Goal: Transaction & Acquisition: Download file/media

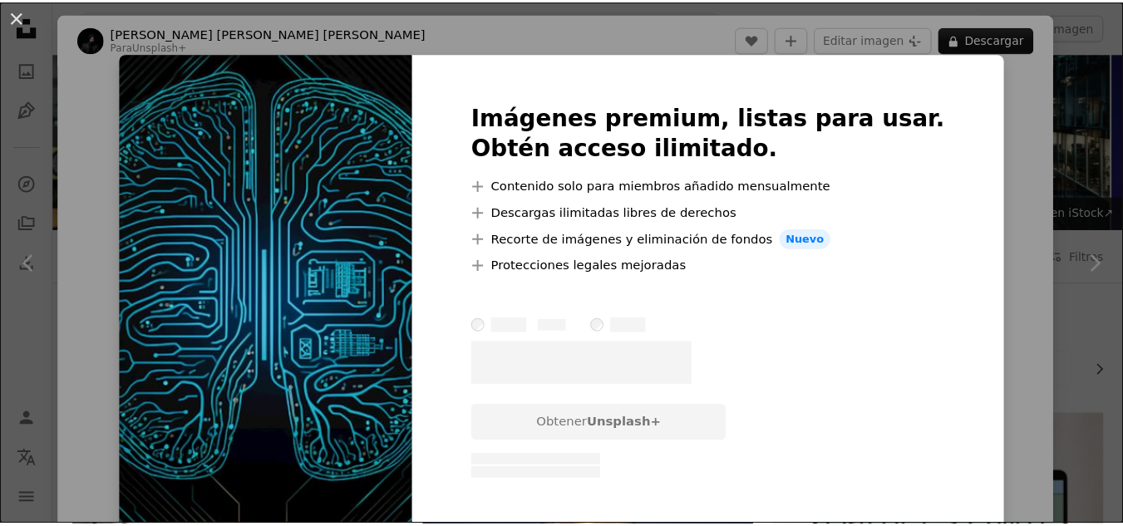
scroll to position [166, 0]
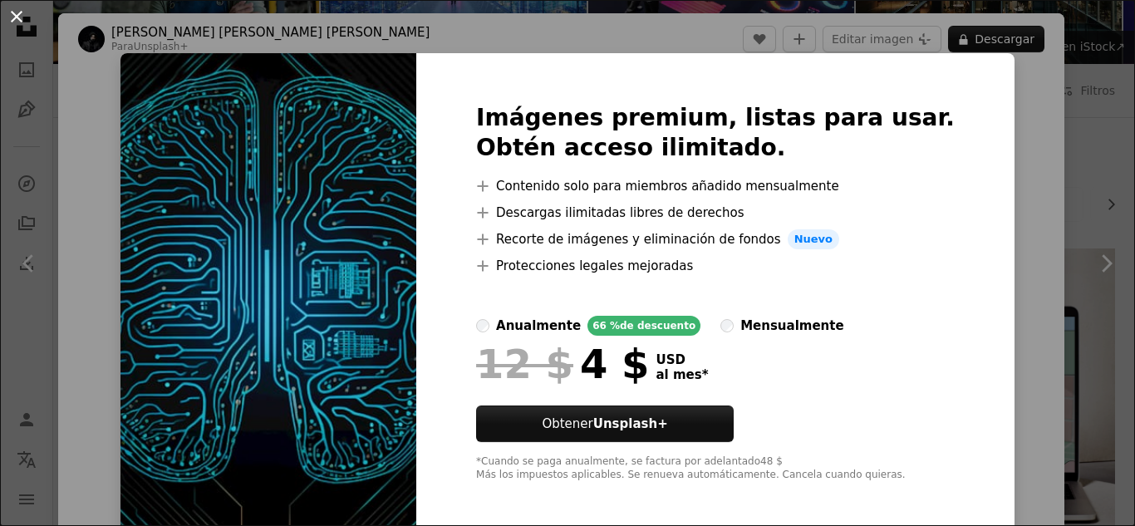
click at [12, 12] on button "An X shape" at bounding box center [17, 17] width 20 height 20
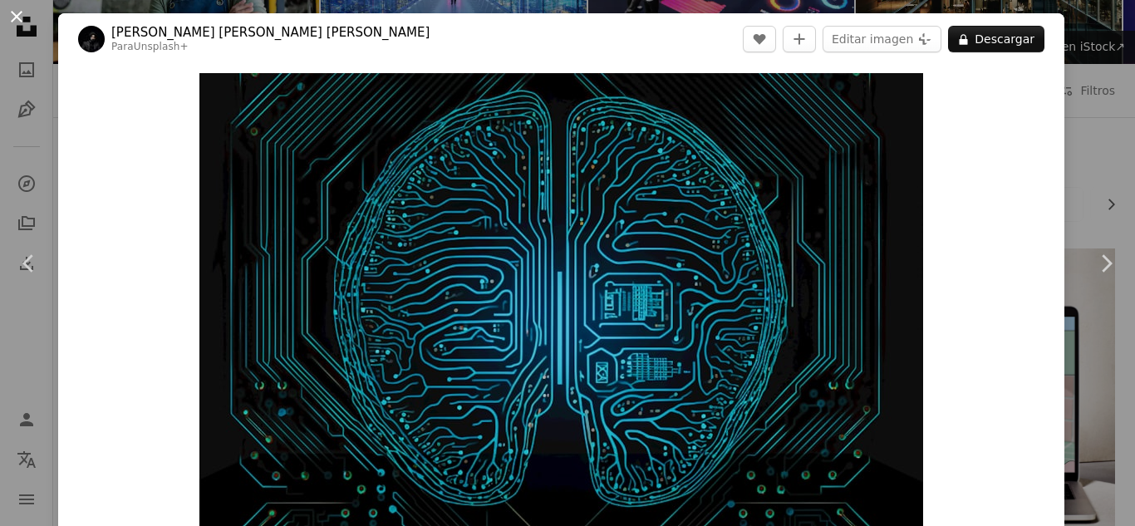
click at [14, 12] on button "An X shape" at bounding box center [17, 17] width 20 height 20
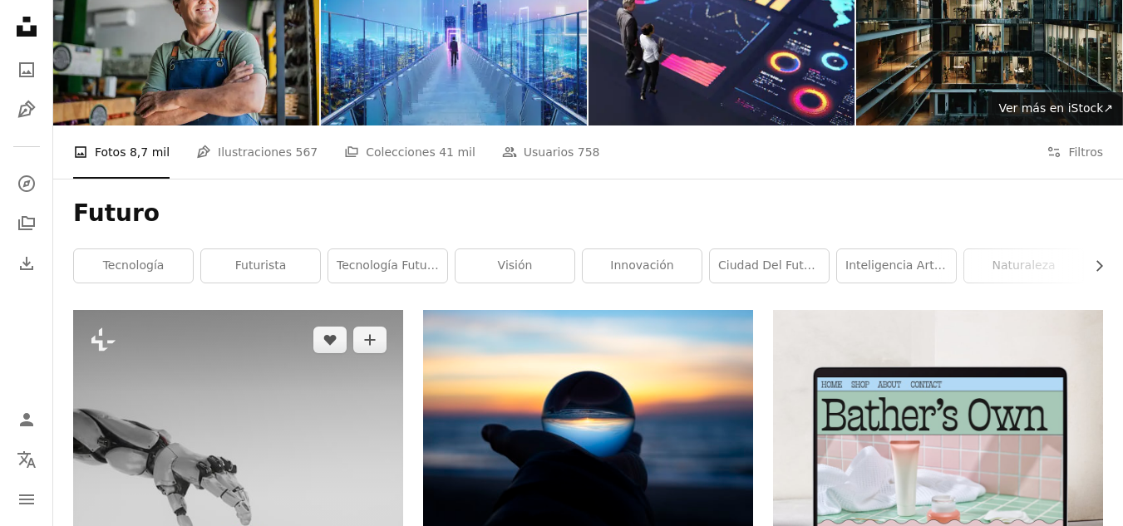
scroll to position [249, 0]
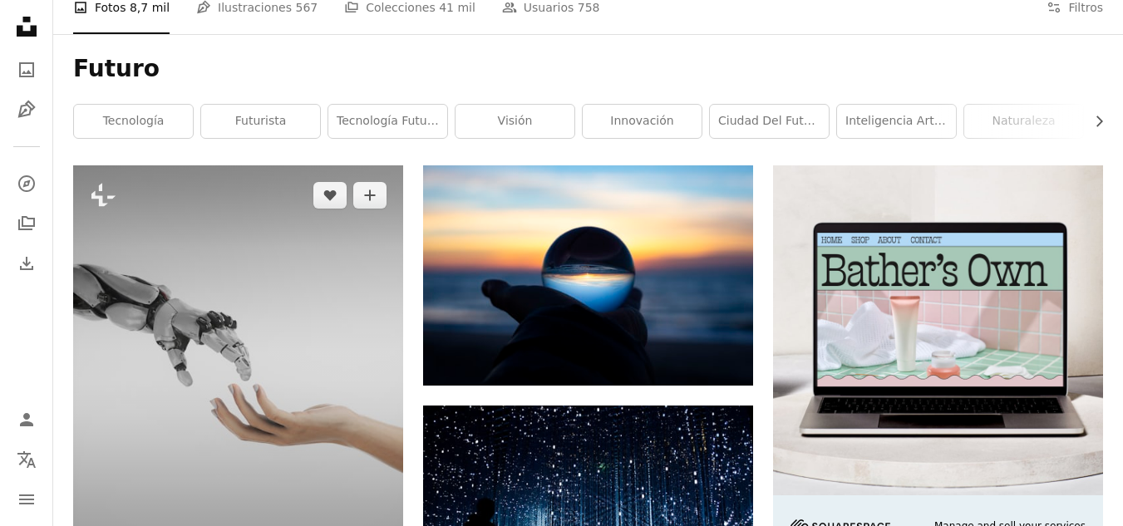
drag, startPoint x: 222, startPoint y: 183, endPoint x: 174, endPoint y: 202, distance: 51.9
click at [174, 202] on img at bounding box center [238, 371] width 330 height 412
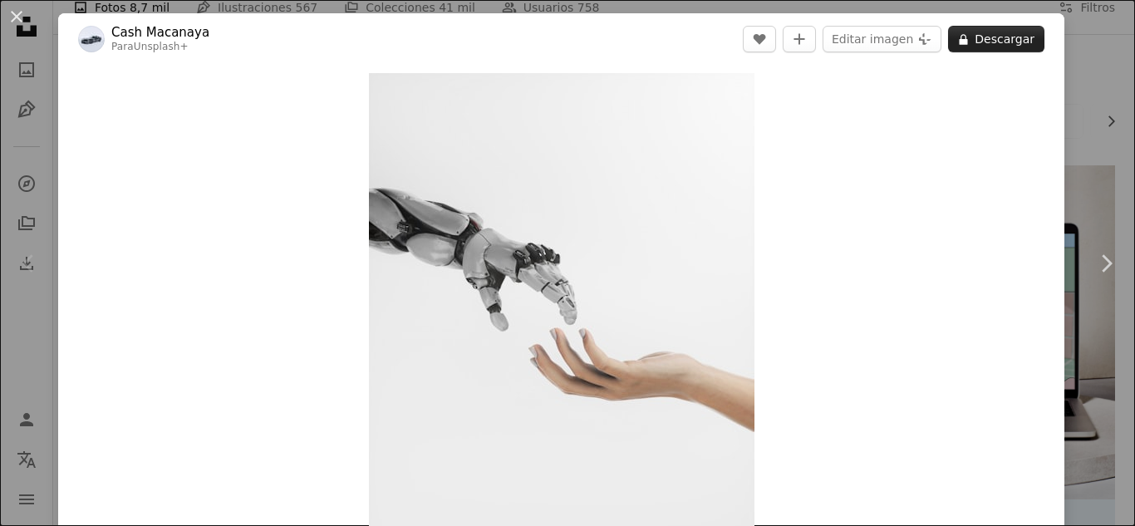
click at [997, 44] on button "A lock Descargar" at bounding box center [996, 39] width 96 height 27
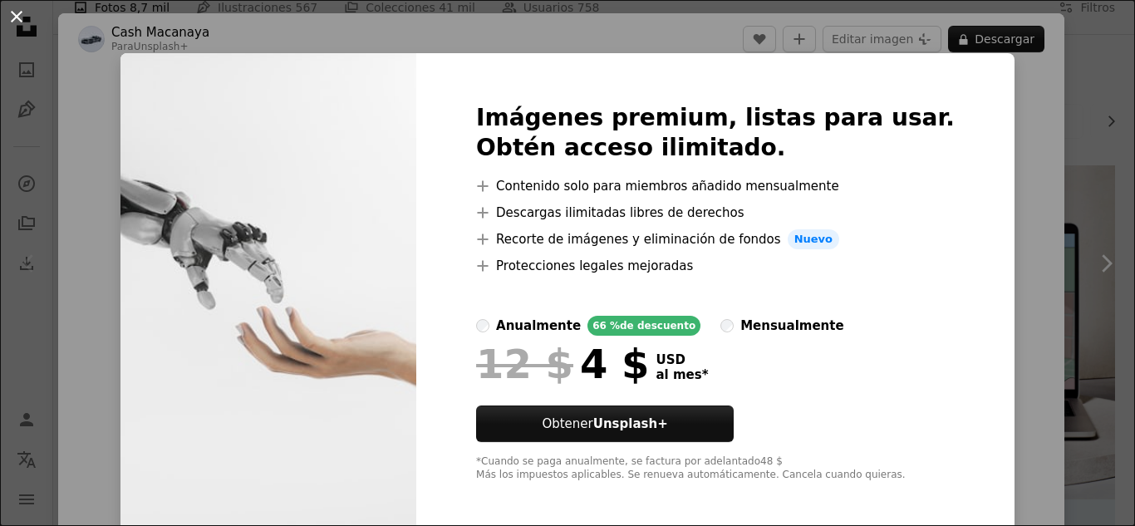
click at [22, 10] on button "An X shape" at bounding box center [17, 17] width 20 height 20
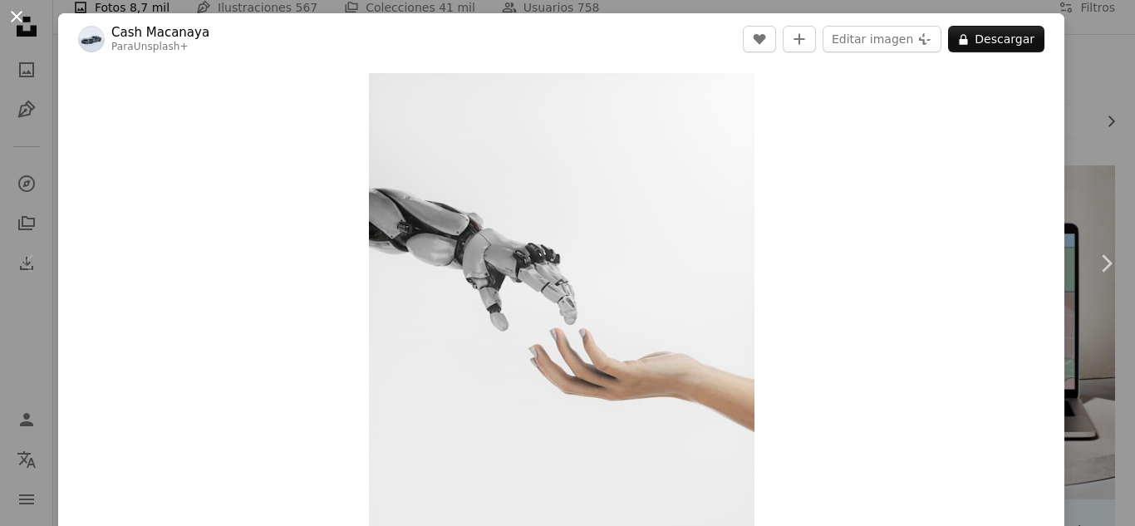
click at [11, 9] on button "An X shape" at bounding box center [17, 17] width 20 height 20
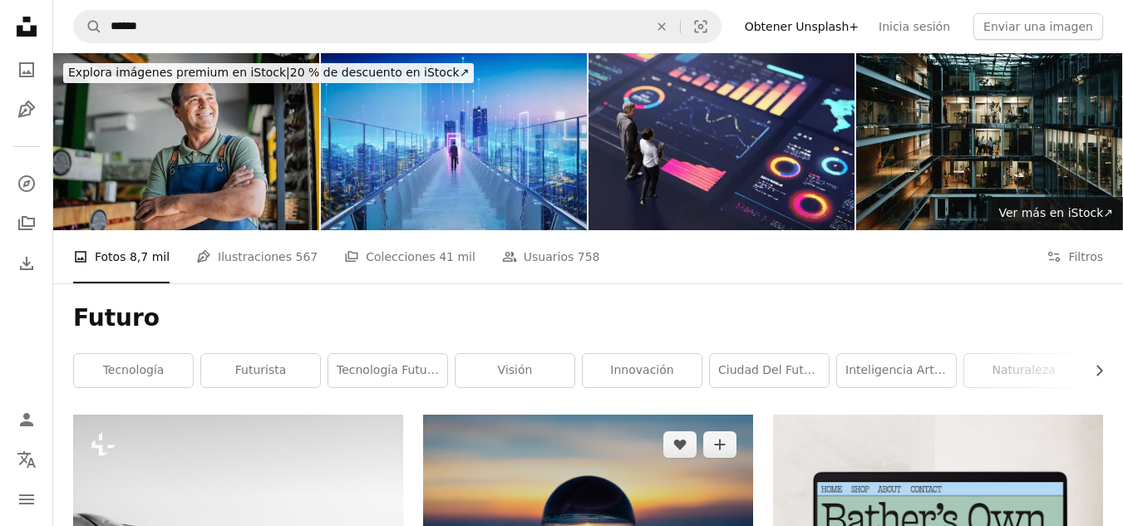
click at [551, 415] on img at bounding box center [588, 524] width 330 height 219
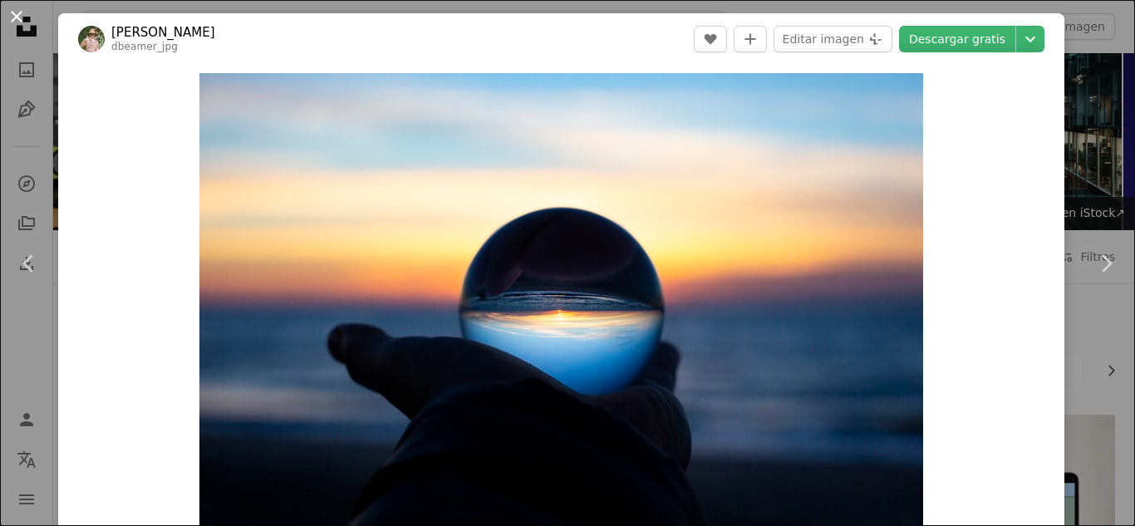
click at [21, 15] on button "An X shape" at bounding box center [17, 17] width 20 height 20
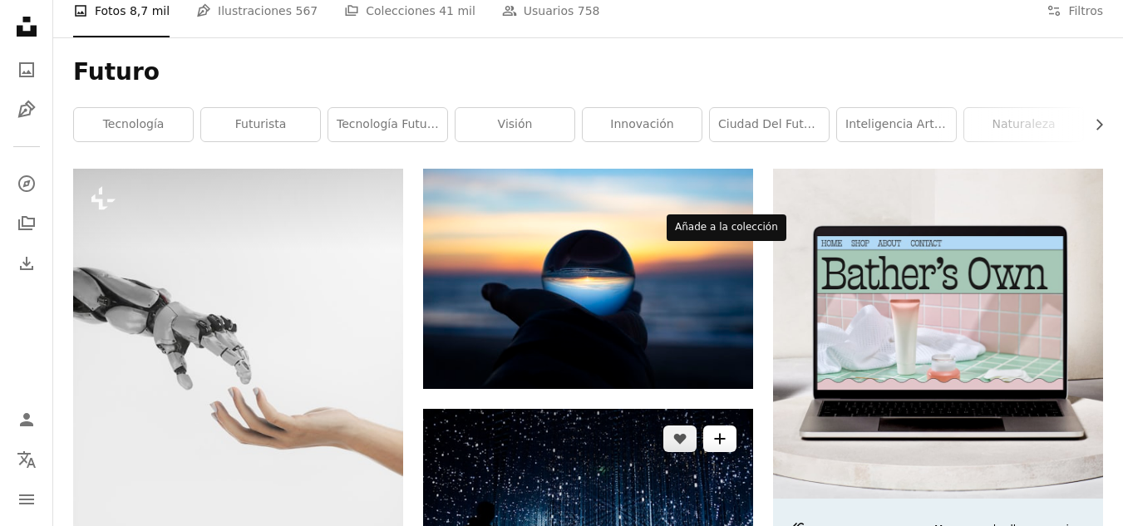
scroll to position [332, 0]
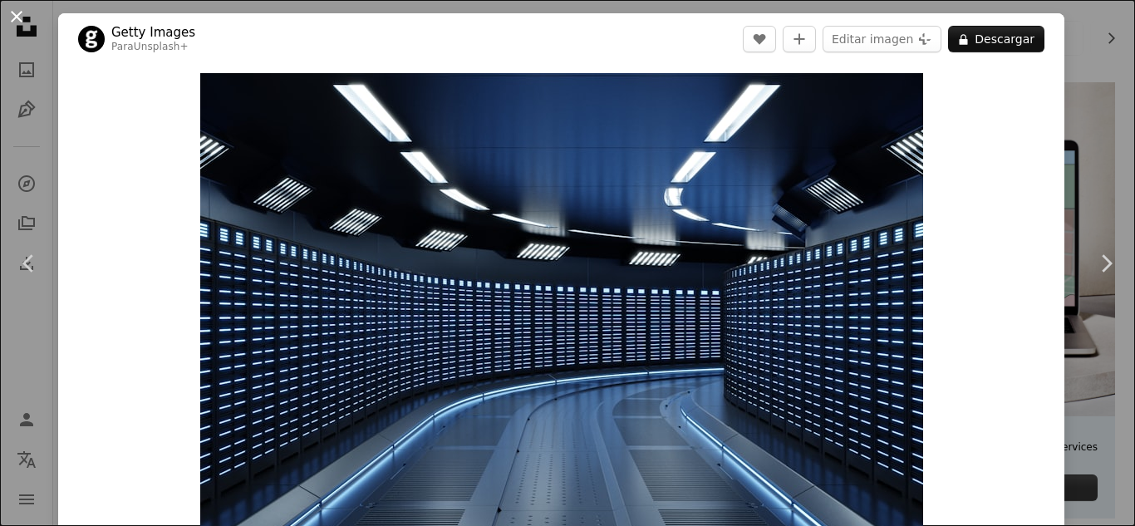
click at [18, 21] on button "An X shape" at bounding box center [17, 17] width 20 height 20
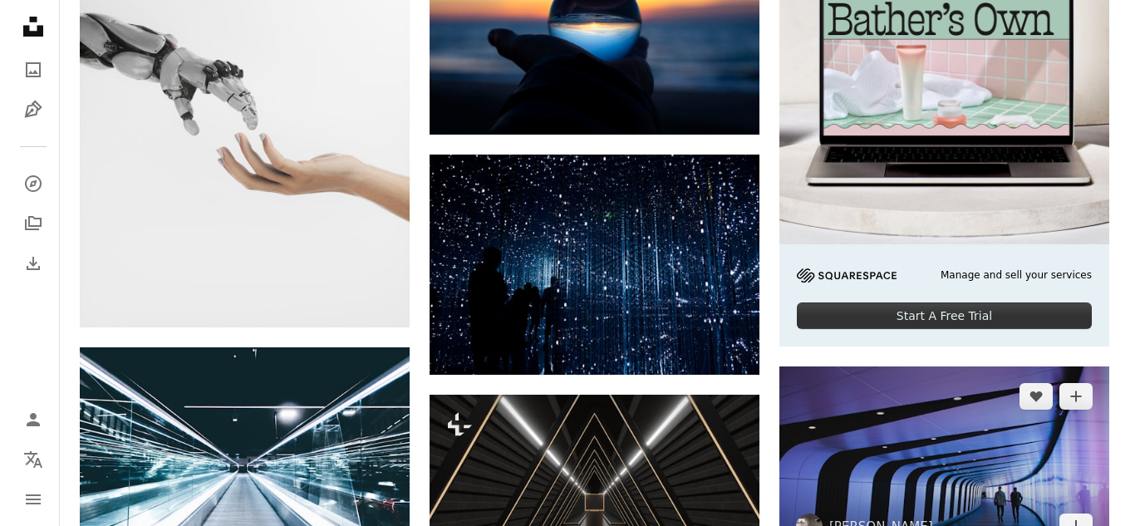
scroll to position [665, 0]
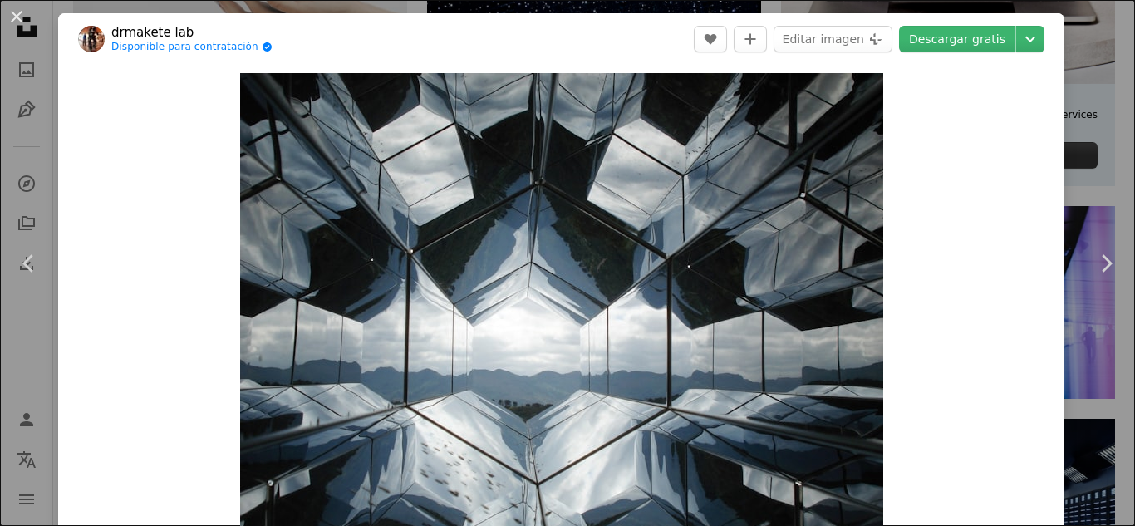
click at [12, 11] on button "An X shape" at bounding box center [17, 17] width 20 height 20
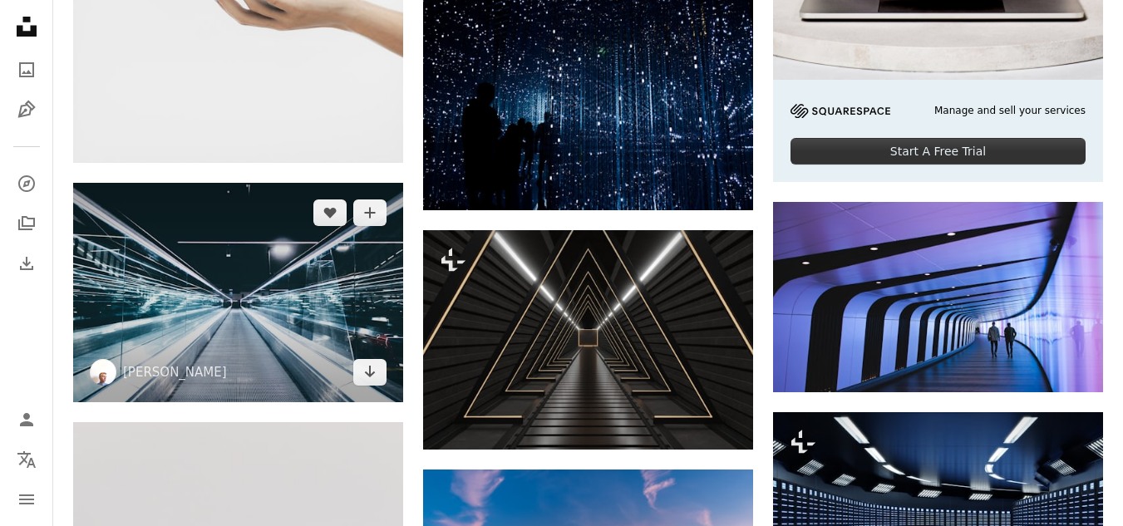
click at [232, 183] on img at bounding box center [238, 292] width 330 height 219
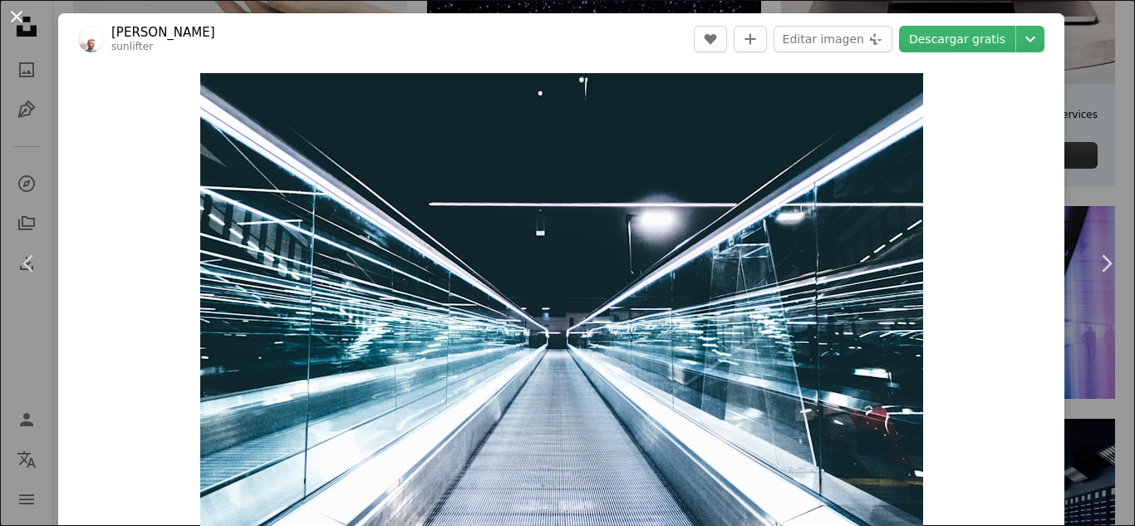
click at [15, 11] on button "An X shape" at bounding box center [17, 17] width 20 height 20
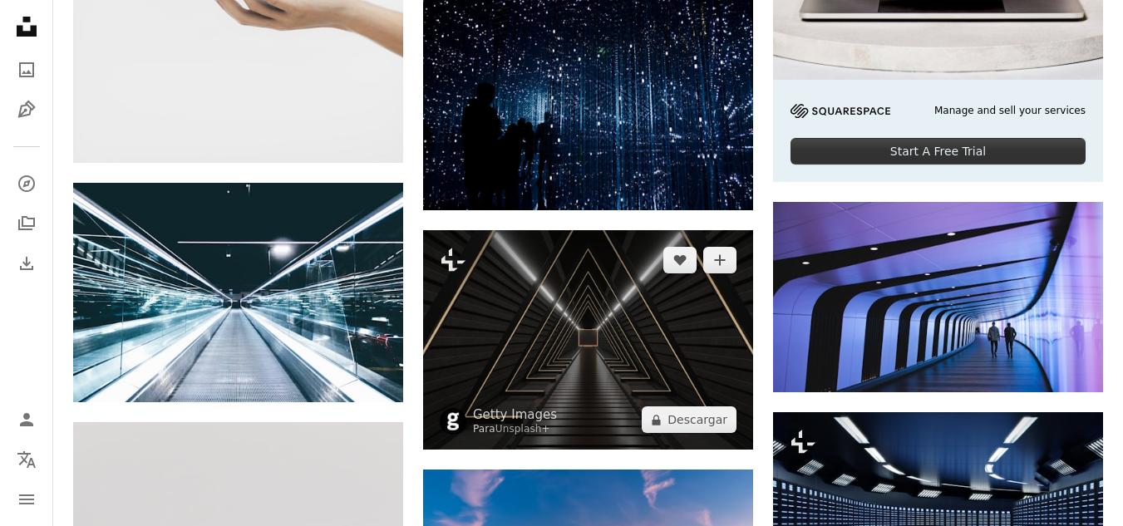
click at [549, 230] on img at bounding box center [588, 339] width 330 height 219
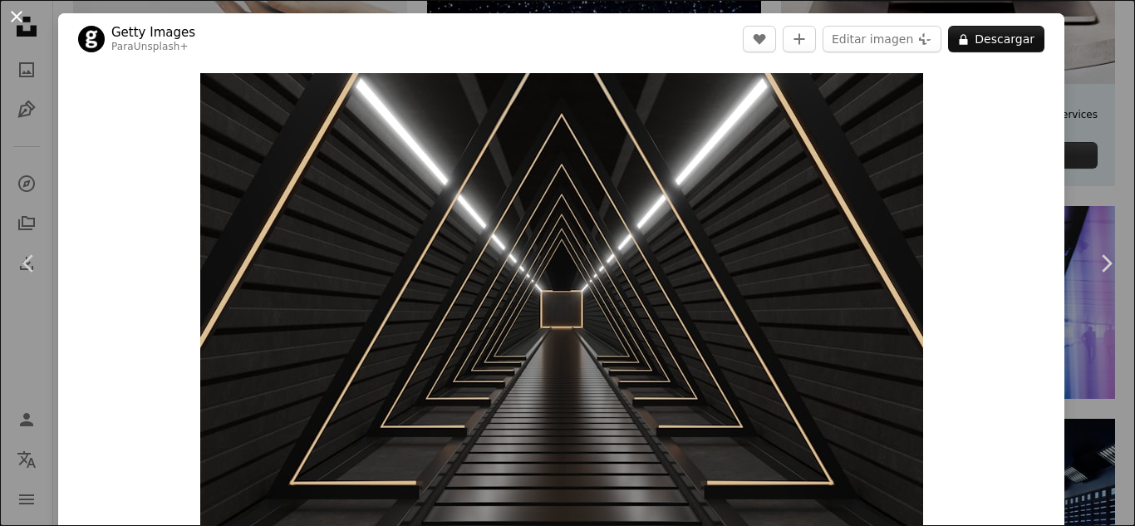
click at [22, 17] on button "An X shape" at bounding box center [17, 17] width 20 height 20
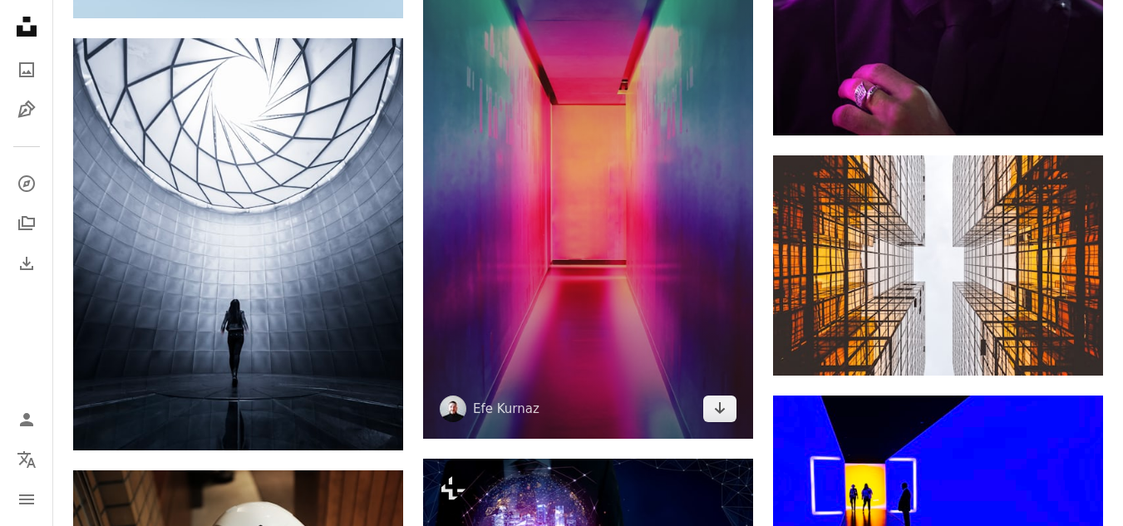
scroll to position [2161, 0]
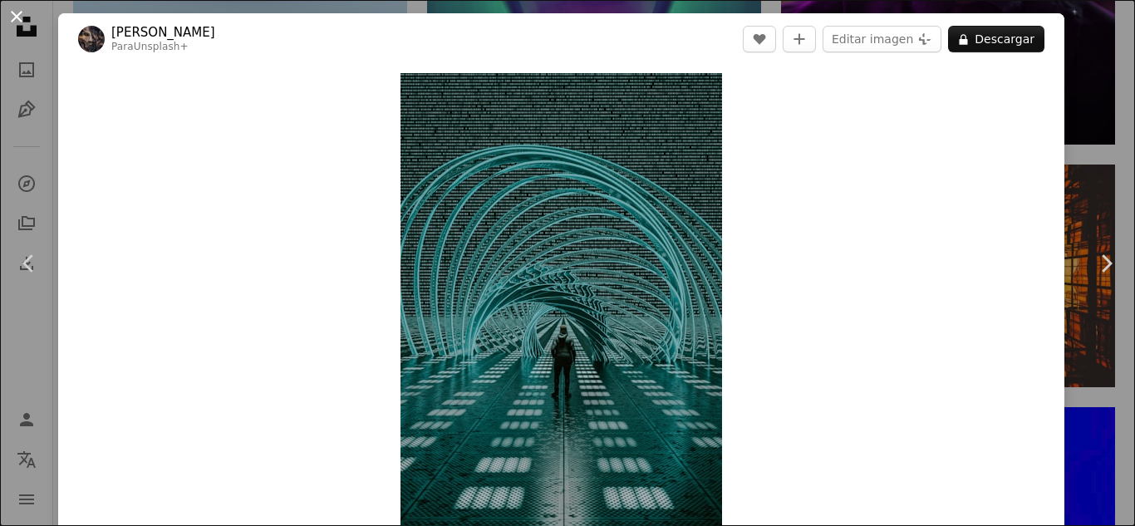
click at [17, 12] on button "An X shape" at bounding box center [17, 17] width 20 height 20
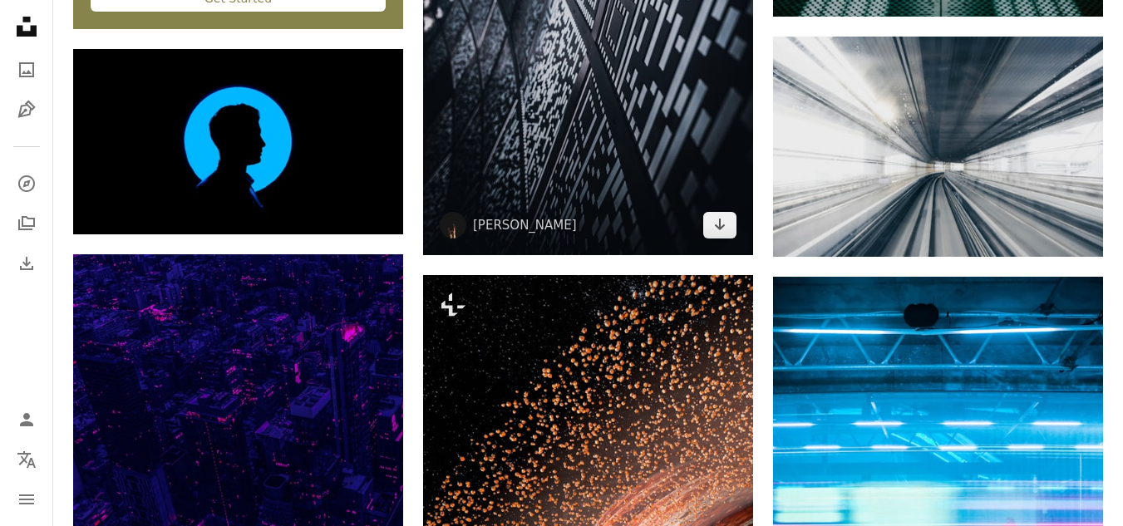
scroll to position [3325, 0]
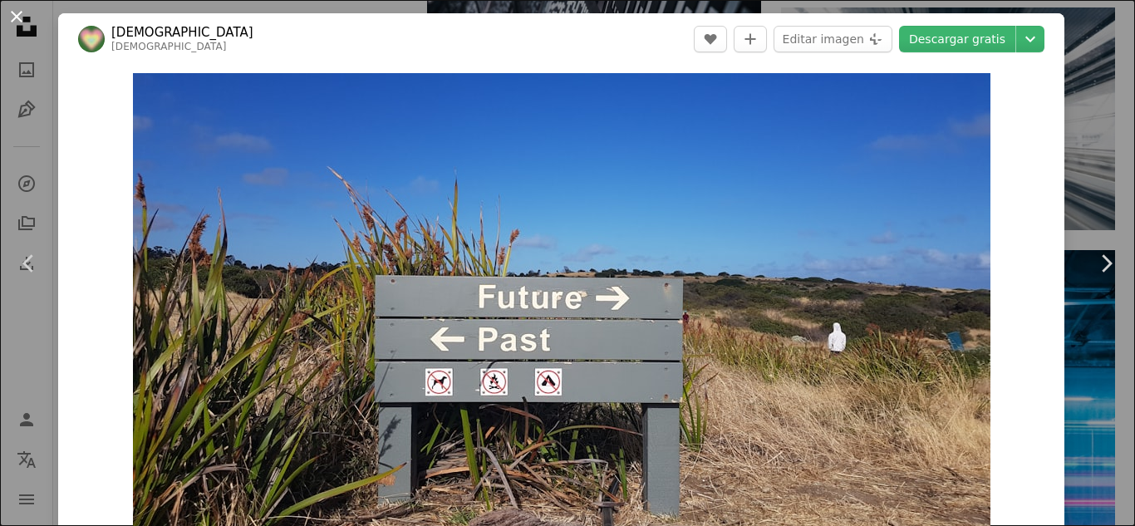
click at [18, 11] on button "An X shape" at bounding box center [17, 17] width 20 height 20
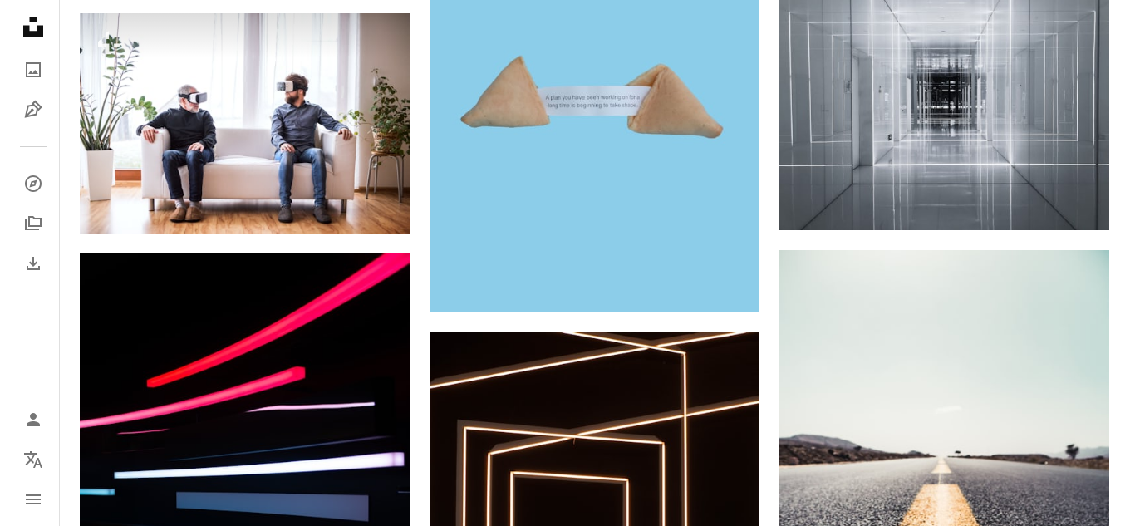
scroll to position [4322, 0]
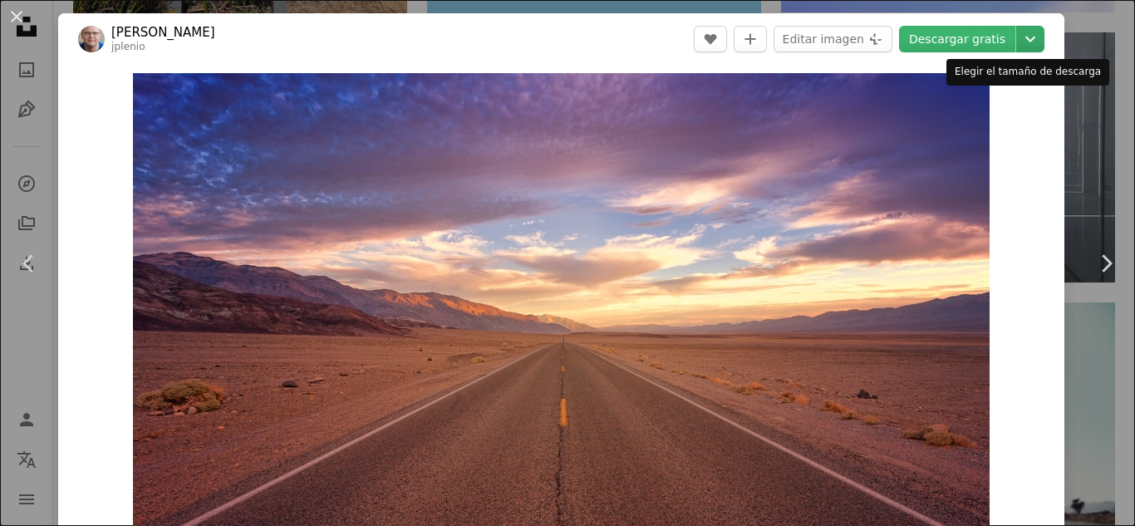
click at [1017, 35] on icon "Chevron down" at bounding box center [1030, 39] width 27 height 20
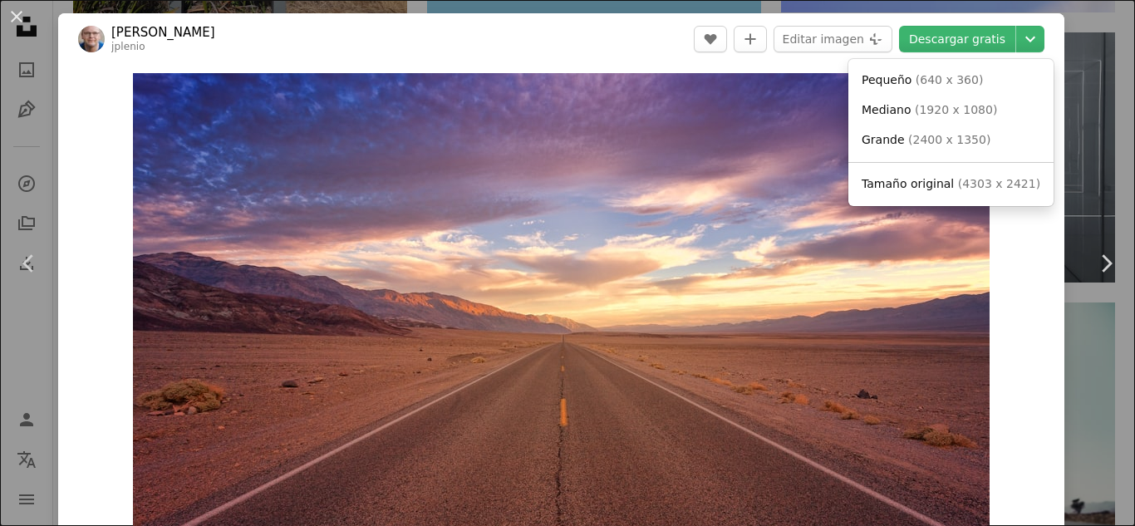
click at [13, 16] on dialog "An X shape Chevron left Chevron right [PERSON_NAME] jplenio A heart A plus sign…" at bounding box center [567, 263] width 1135 height 526
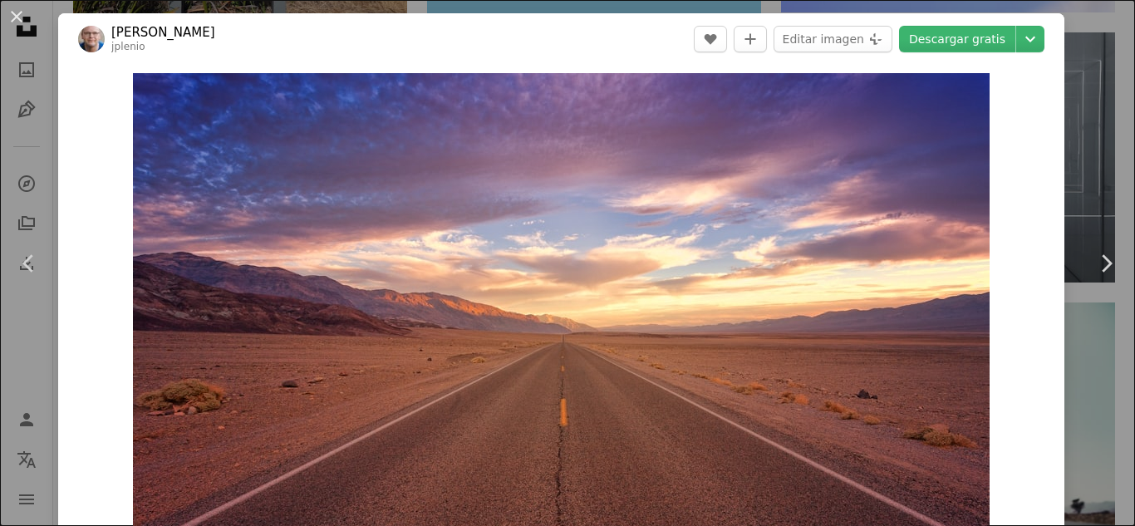
click at [13, 16] on button "An X shape" at bounding box center [17, 17] width 20 height 20
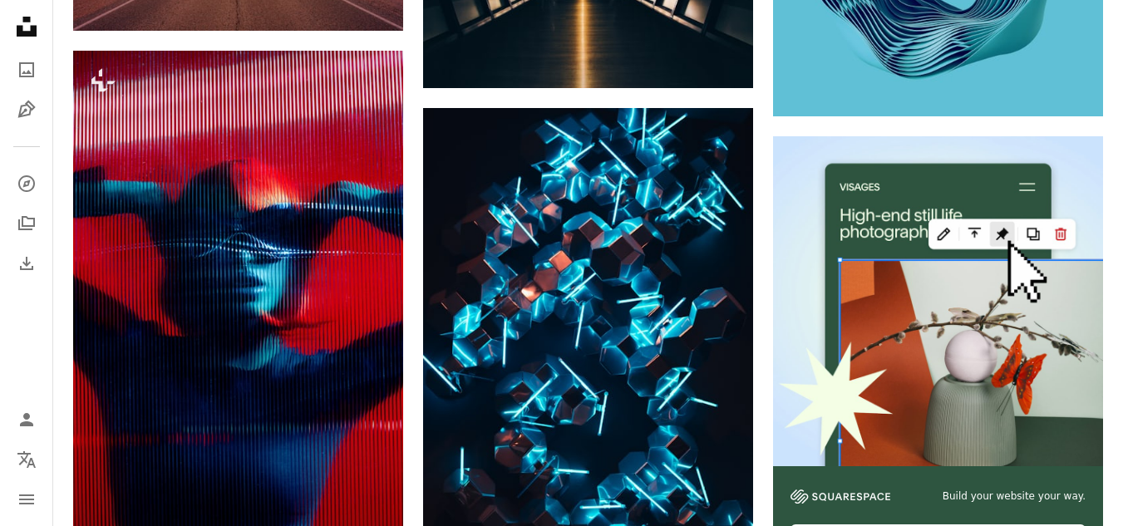
scroll to position [5403, 0]
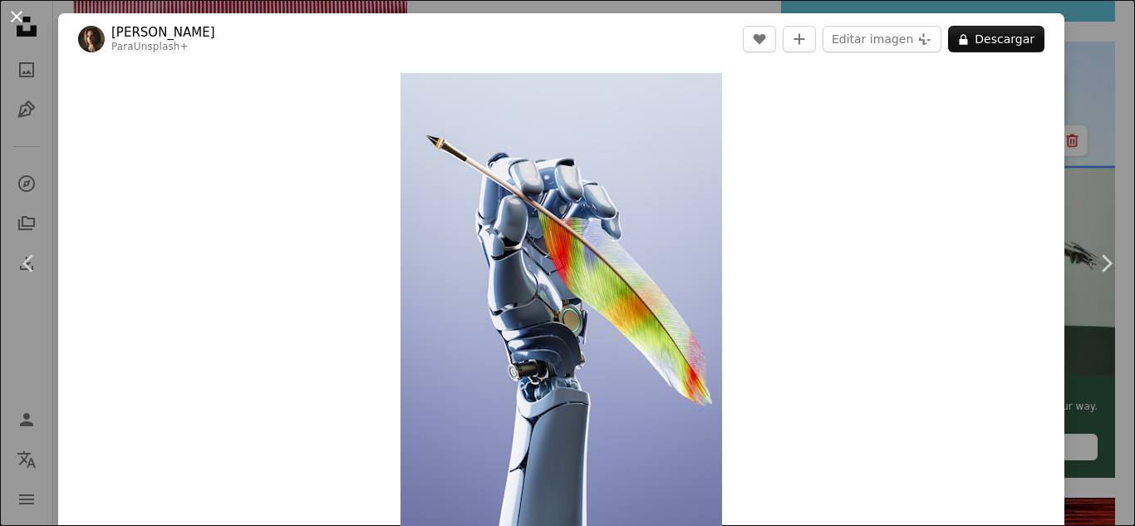
click at [13, 12] on button "An X shape" at bounding box center [17, 17] width 20 height 20
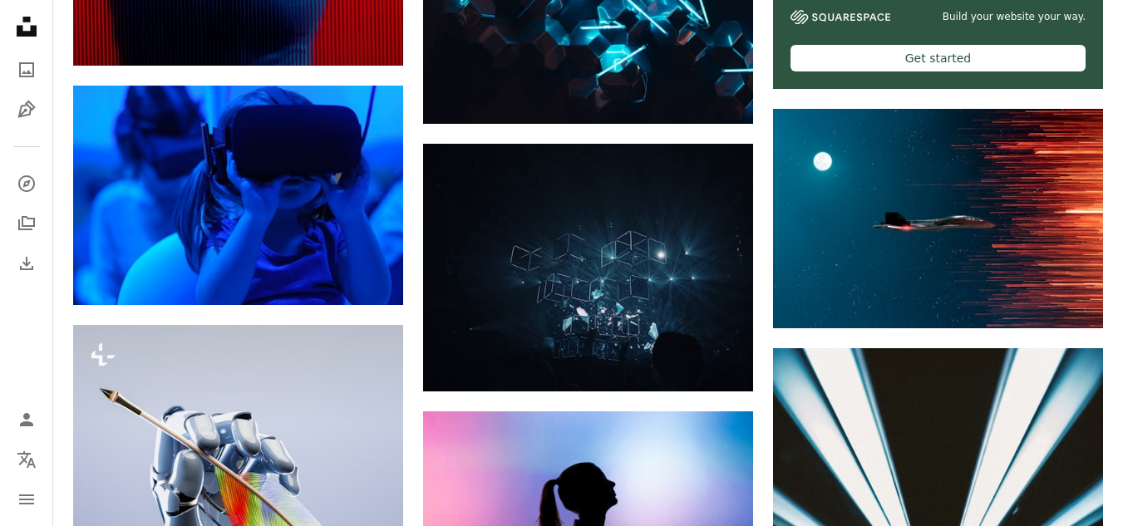
scroll to position [5819, 0]
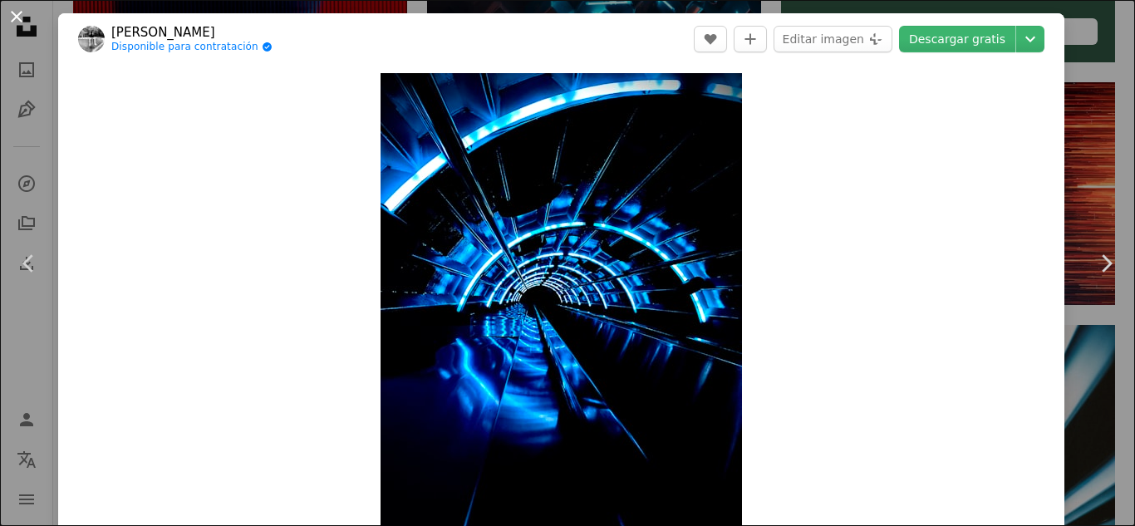
click at [17, 17] on button "An X shape" at bounding box center [17, 17] width 20 height 20
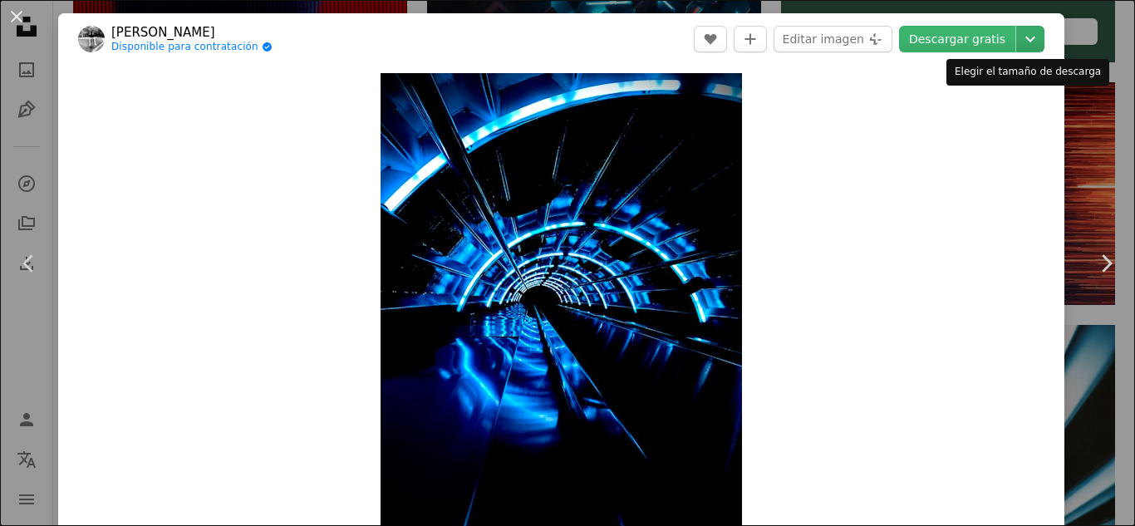
click at [1018, 34] on icon "Chevron down" at bounding box center [1030, 39] width 27 height 20
click at [21, 16] on dialog "An X shape Chevron left Chevron right [PERSON_NAME] Disponible para contratació…" at bounding box center [567, 263] width 1135 height 526
click at [14, 27] on button "An X shape" at bounding box center [17, 17] width 20 height 20
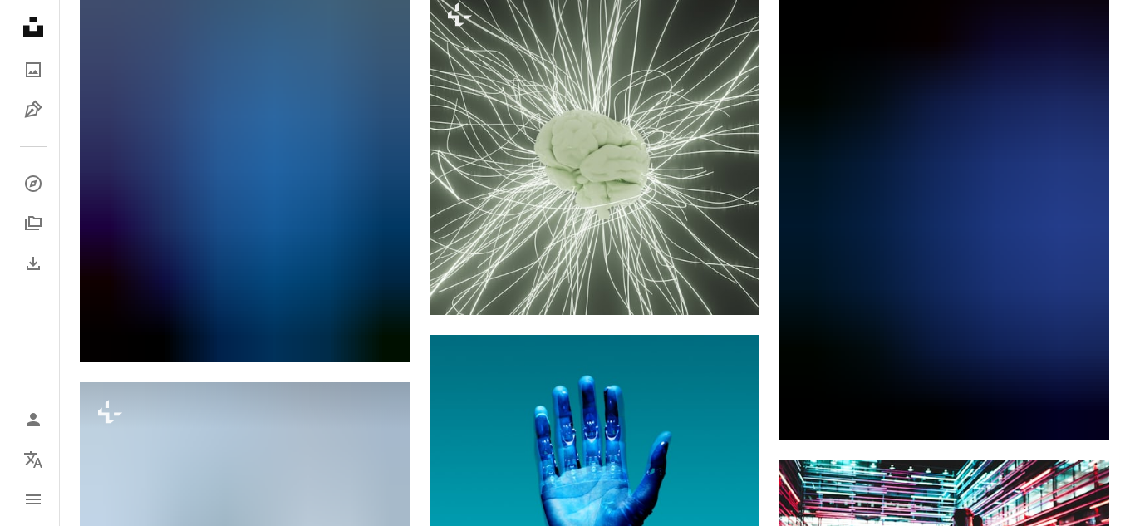
scroll to position [6650, 0]
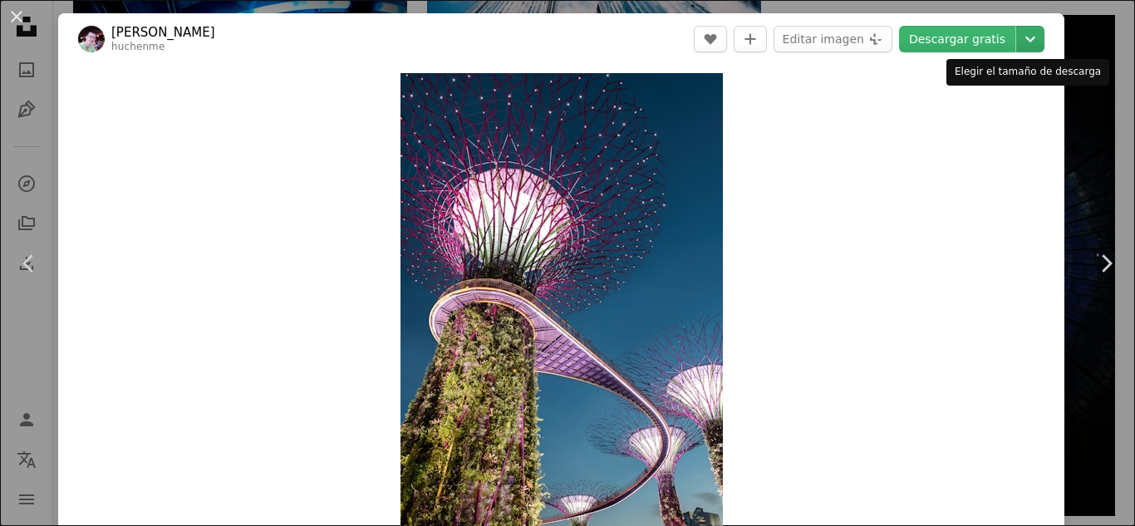
click at [1023, 34] on icon "Chevron down" at bounding box center [1030, 39] width 27 height 20
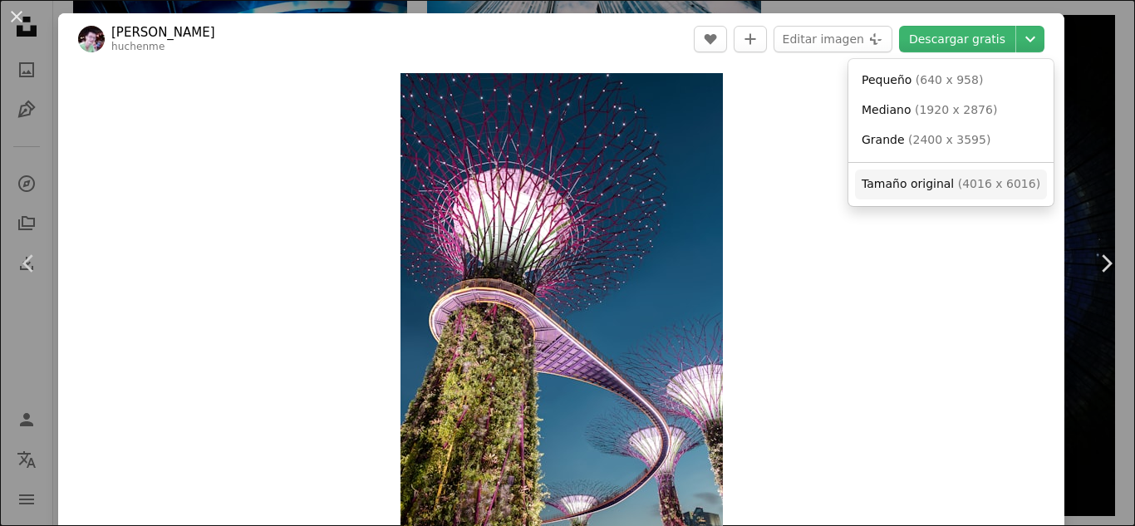
click at [918, 182] on span "Tamaño original" at bounding box center [908, 183] width 92 height 13
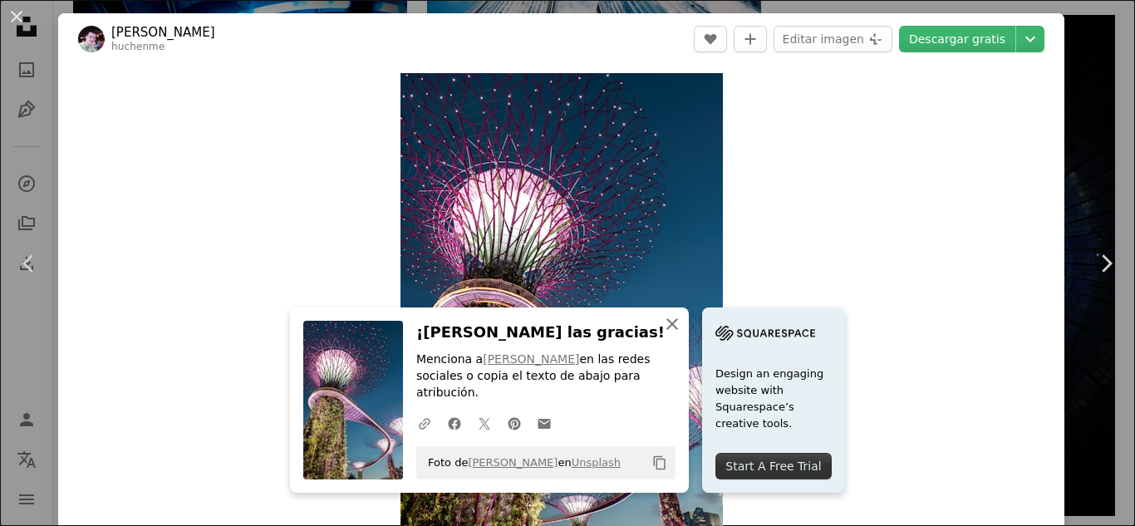
click at [682, 334] on icon "An X shape" at bounding box center [672, 324] width 20 height 20
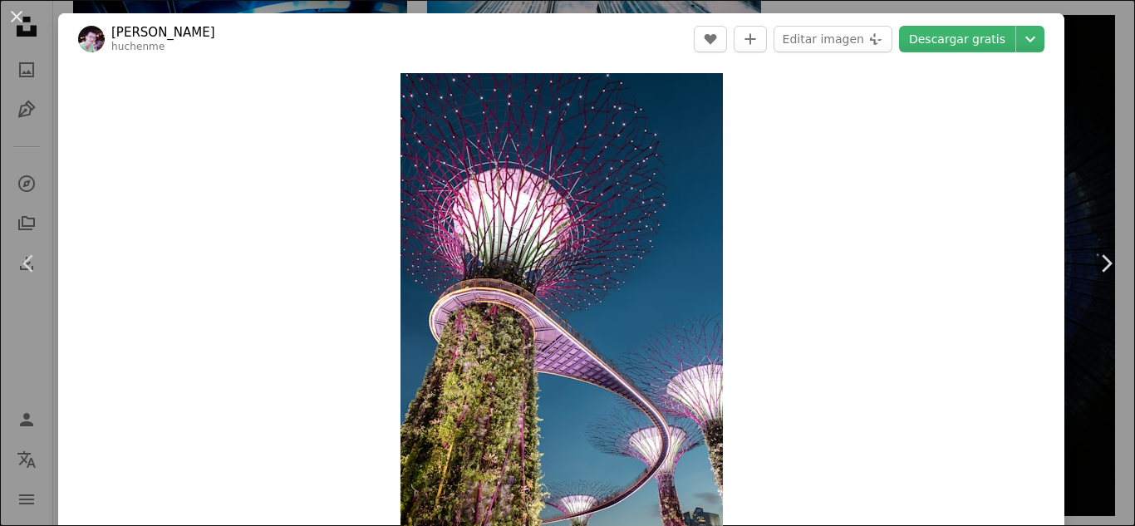
drag, startPoint x: 539, startPoint y: 1, endPoint x: 15, endPoint y: 17, distance: 524.7
click at [15, 17] on button "An X shape" at bounding box center [17, 17] width 20 height 20
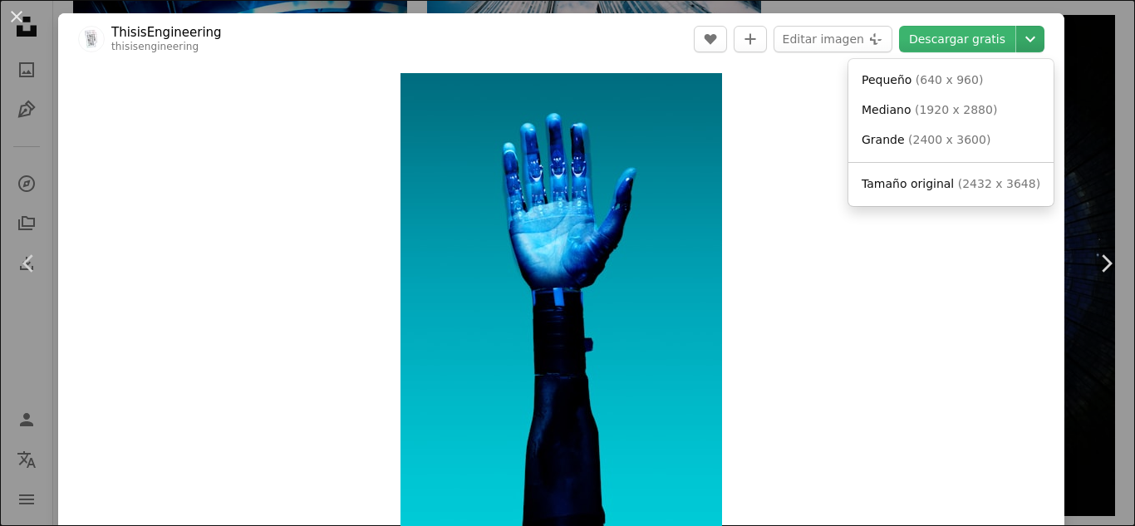
click at [1026, 40] on icon "Elegir el tamaño de descarga" at bounding box center [1031, 40] width 10 height 6
click at [12, 22] on dialog "An X shape Chevron left Chevron right ThisisEngineering thisisengineering A hea…" at bounding box center [567, 263] width 1135 height 526
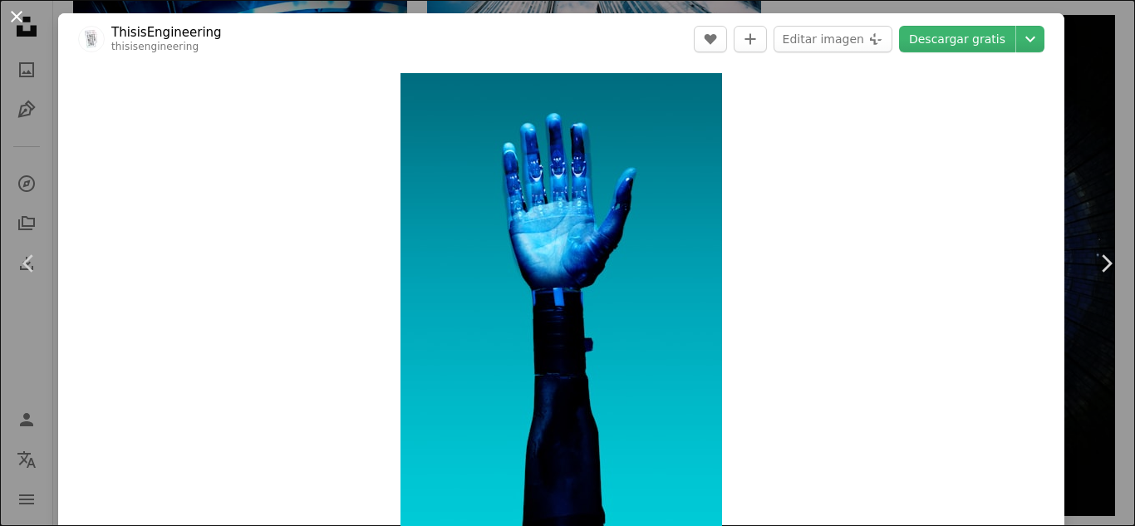
click at [17, 19] on button "An X shape" at bounding box center [17, 17] width 20 height 20
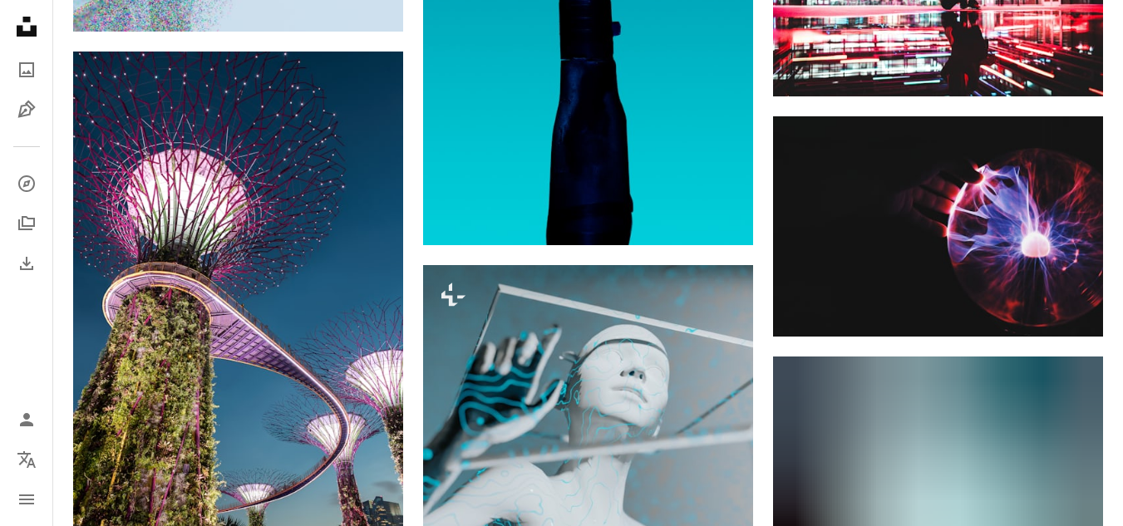
scroll to position [7232, 0]
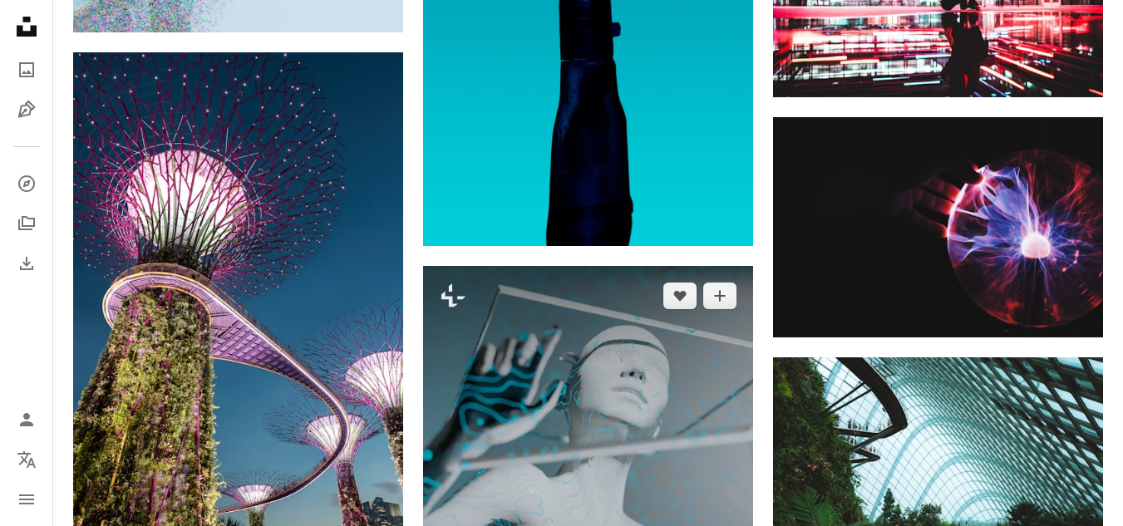
click at [557, 328] on img at bounding box center [588, 476] width 330 height 421
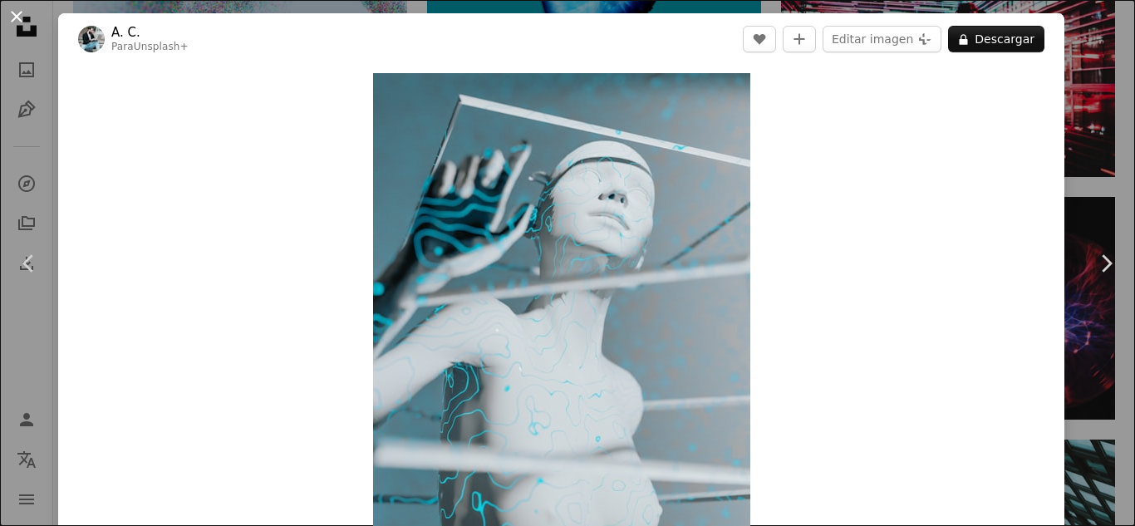
click at [22, 10] on button "An X shape" at bounding box center [17, 17] width 20 height 20
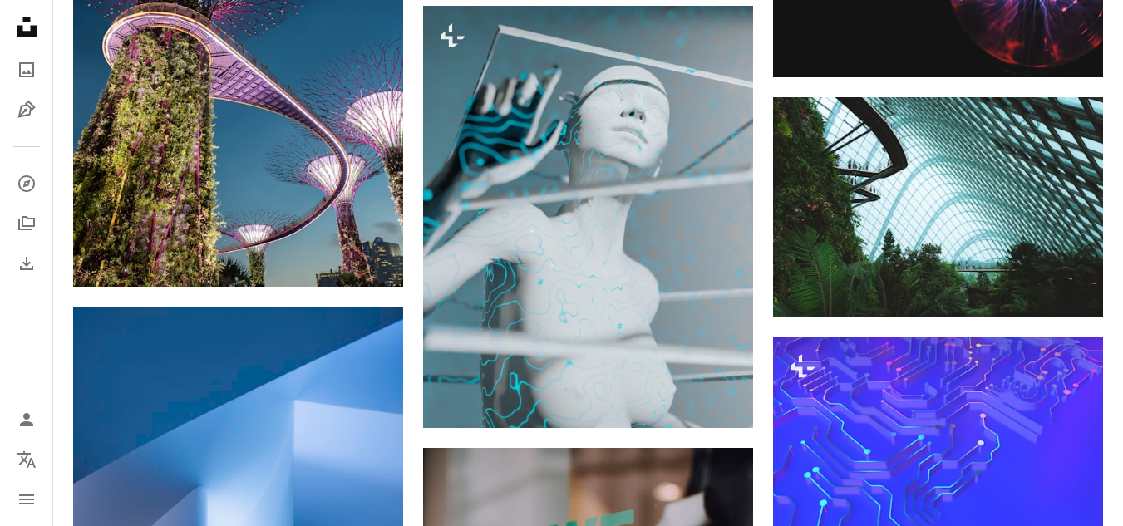
scroll to position [7647, 0]
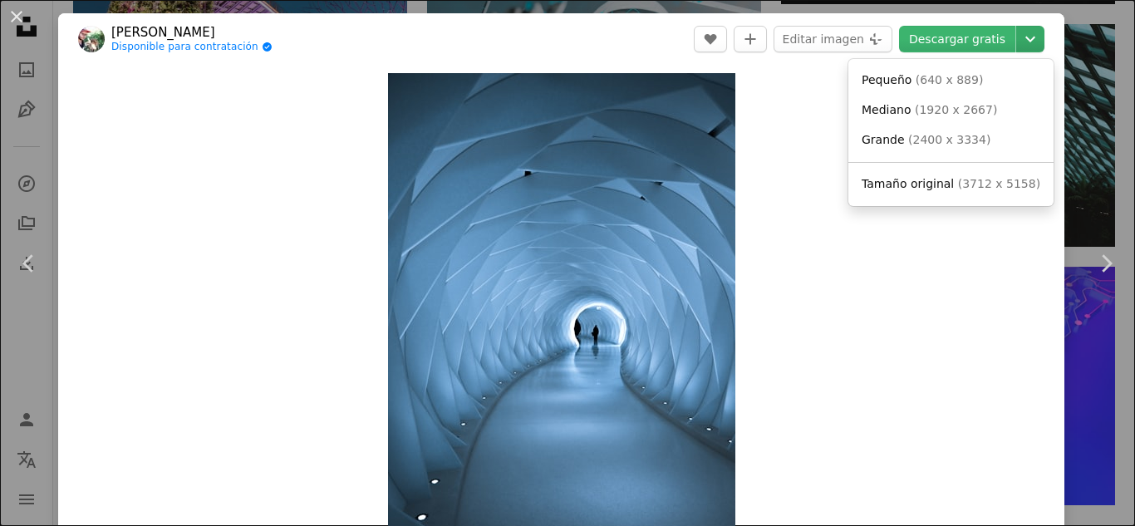
click at [1026, 33] on icon "Chevron down" at bounding box center [1030, 39] width 27 height 20
click at [881, 183] on span "Tamaño original" at bounding box center [908, 183] width 92 height 13
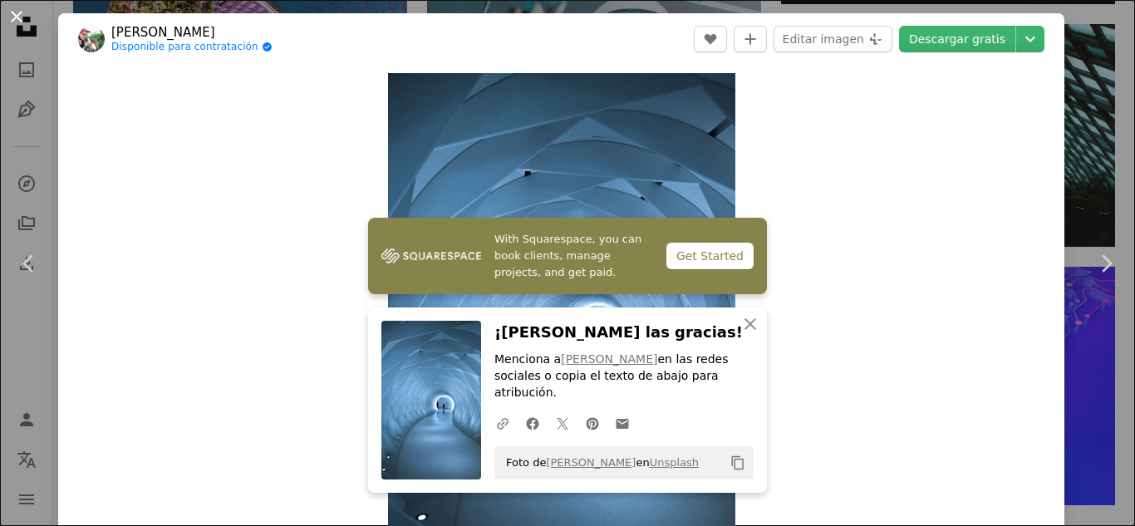
click at [16, 13] on button "An X shape" at bounding box center [17, 17] width 20 height 20
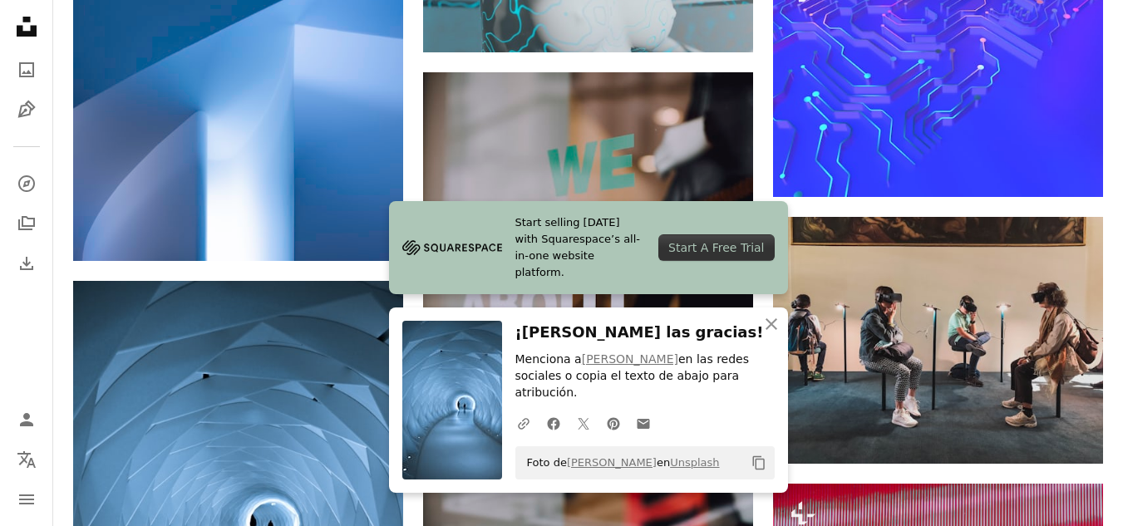
scroll to position [7897, 0]
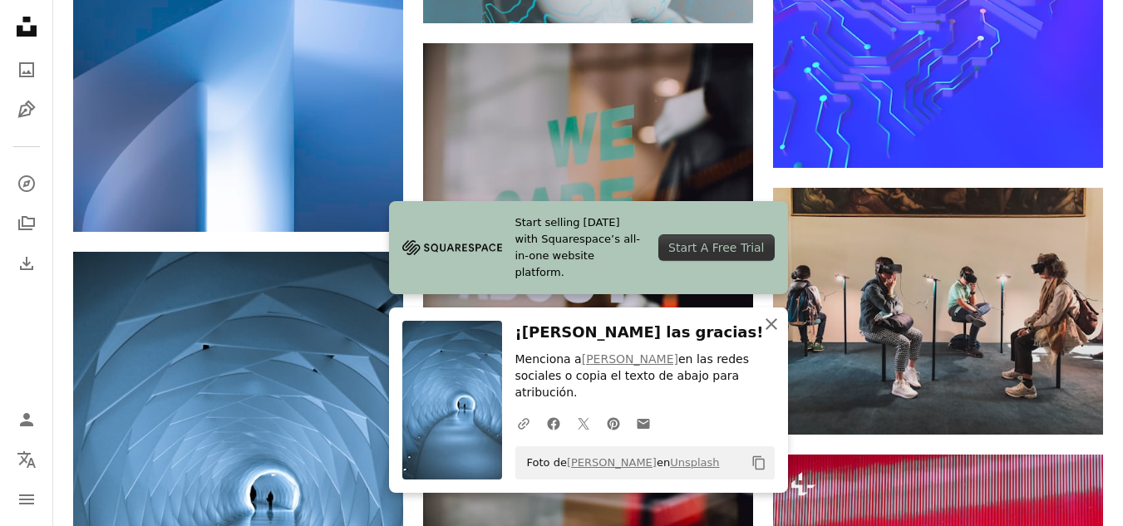
click at [771, 334] on icon "An X shape" at bounding box center [771, 324] width 20 height 20
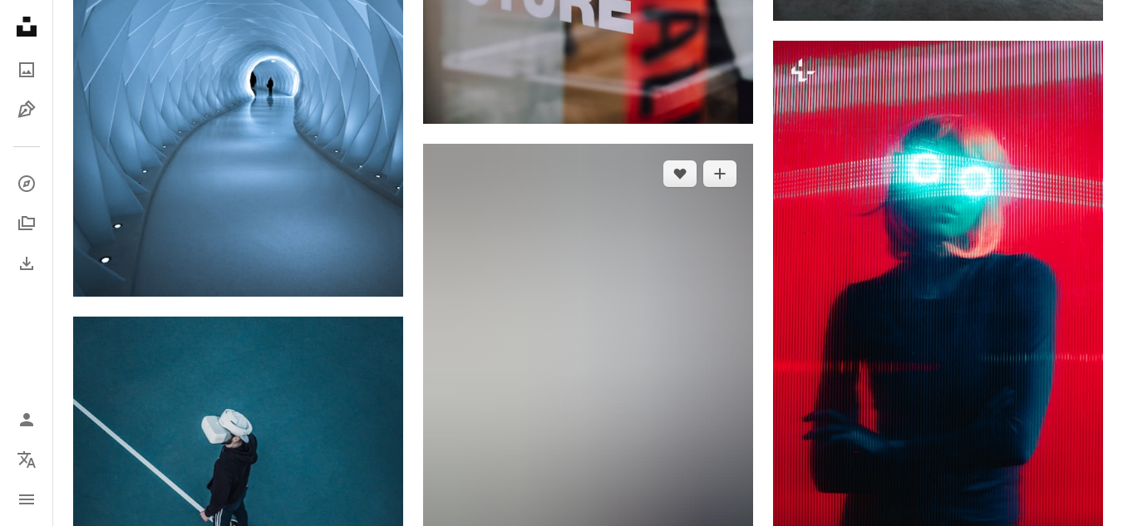
scroll to position [8312, 0]
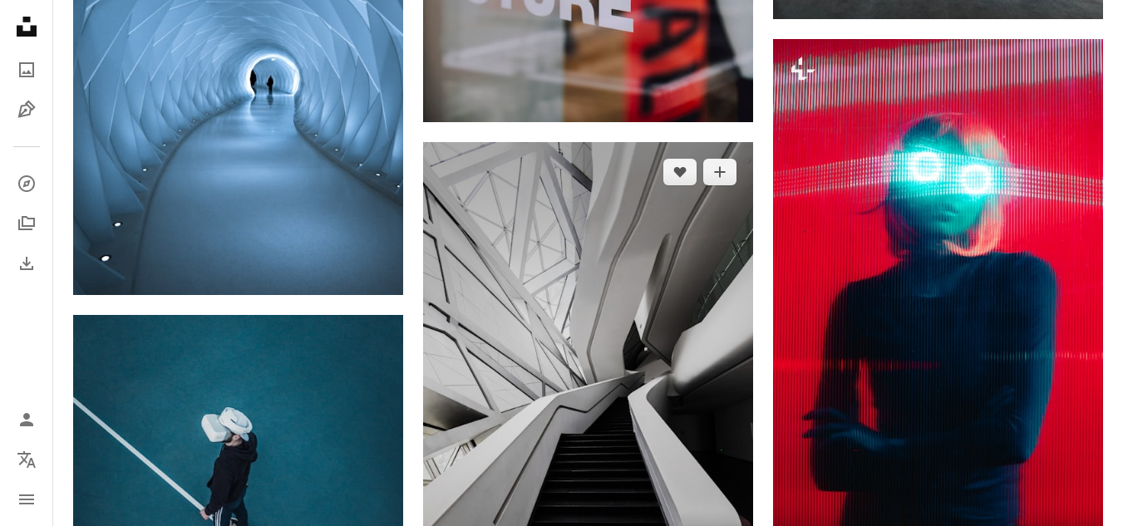
click at [648, 178] on img at bounding box center [588, 389] width 330 height 495
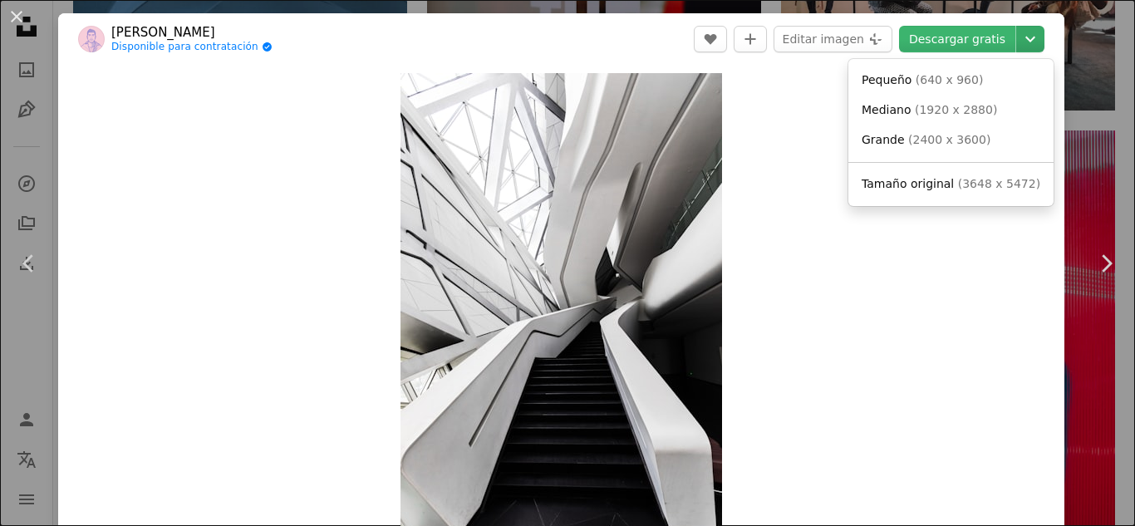
click at [1021, 35] on icon "Chevron down" at bounding box center [1030, 39] width 27 height 20
click at [934, 185] on span "Tamaño original" at bounding box center [908, 183] width 92 height 13
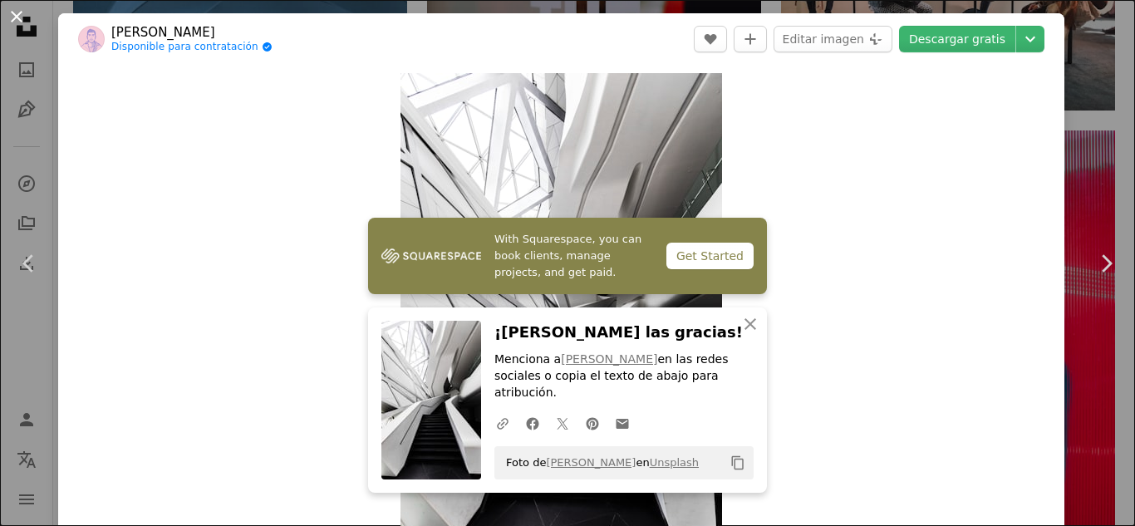
click at [19, 8] on button "An X shape" at bounding box center [17, 17] width 20 height 20
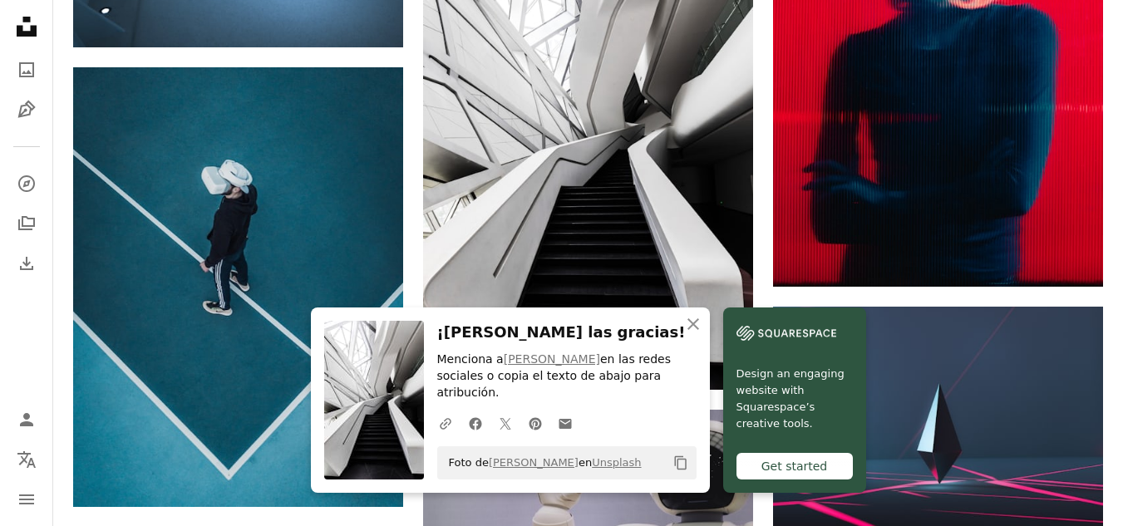
scroll to position [8562, 0]
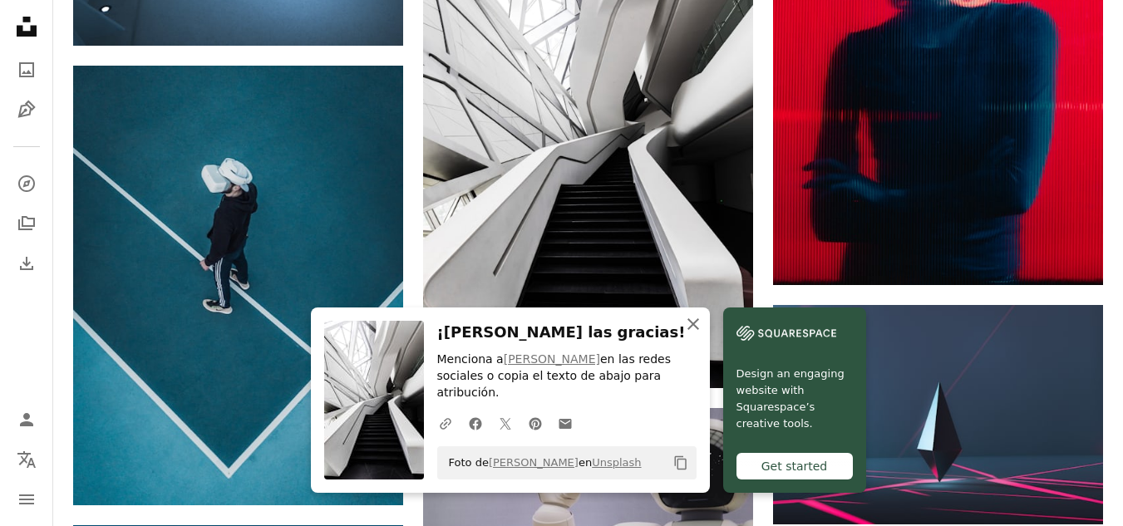
click at [699, 330] on icon "button" at bounding box center [693, 324] width 12 height 12
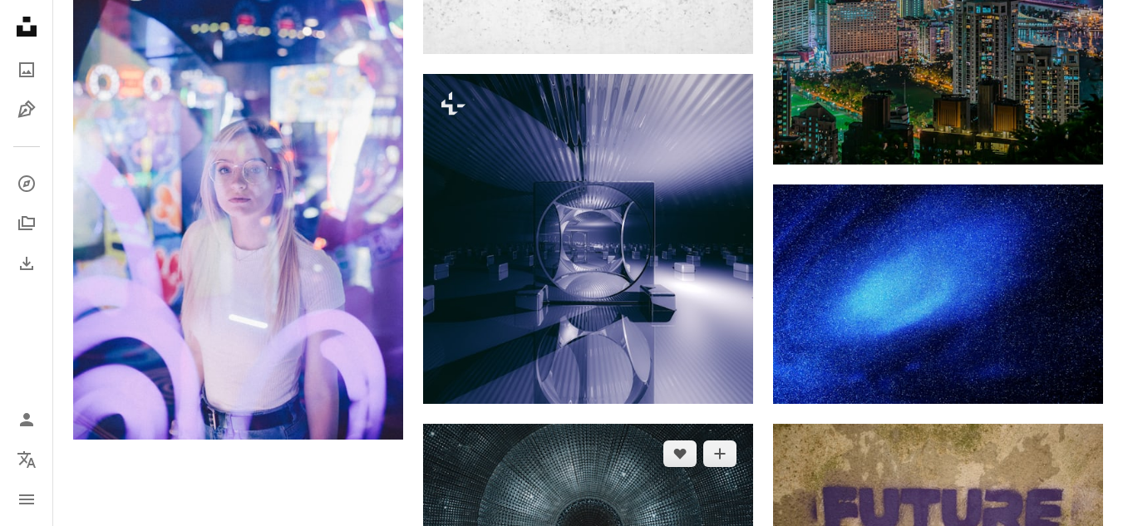
scroll to position [9476, 0]
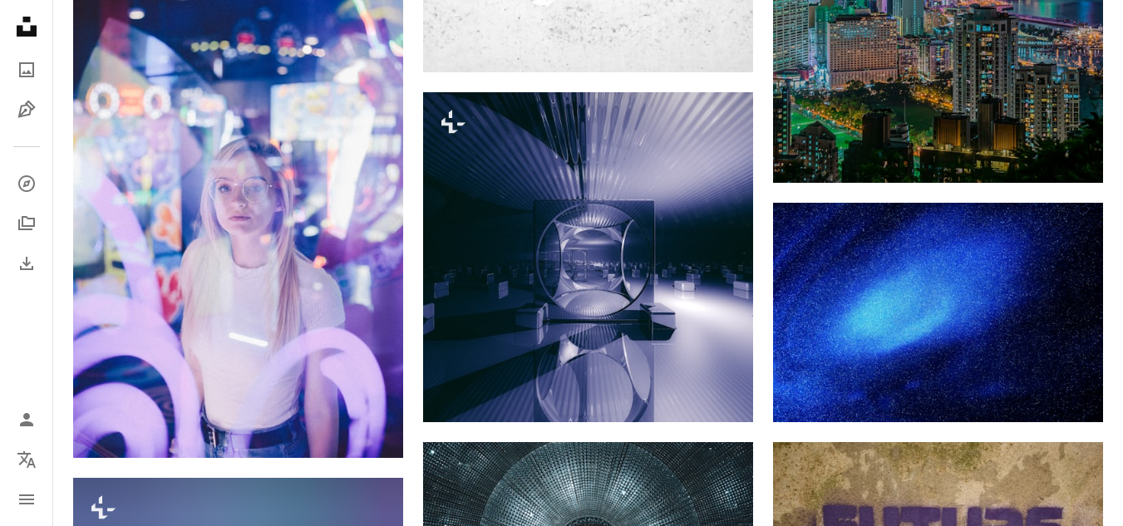
scroll to position [9393, 0]
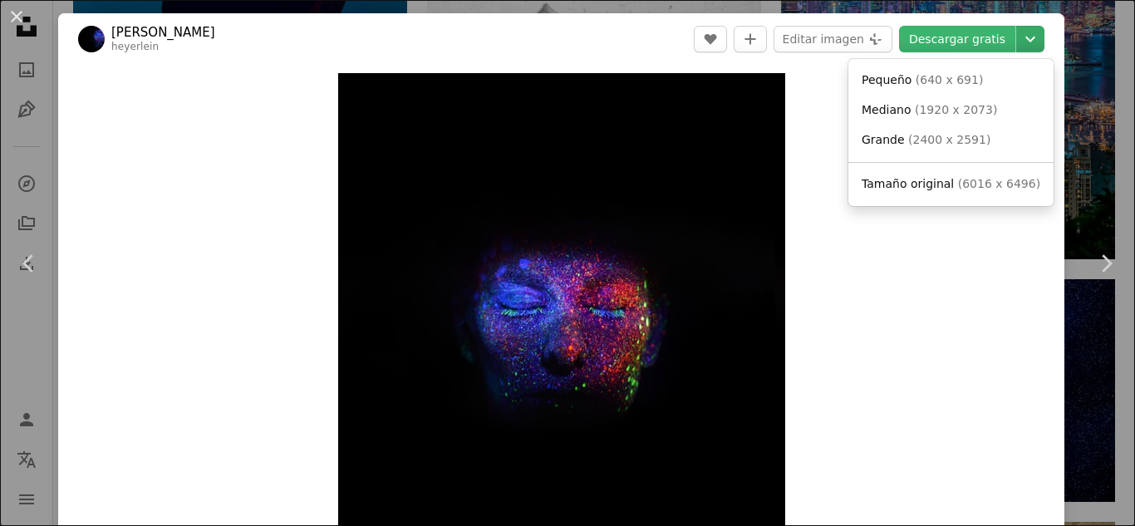
click at [1017, 32] on icon "Chevron down" at bounding box center [1030, 39] width 27 height 20
click at [918, 185] on span "Tamaño original" at bounding box center [908, 183] width 92 height 13
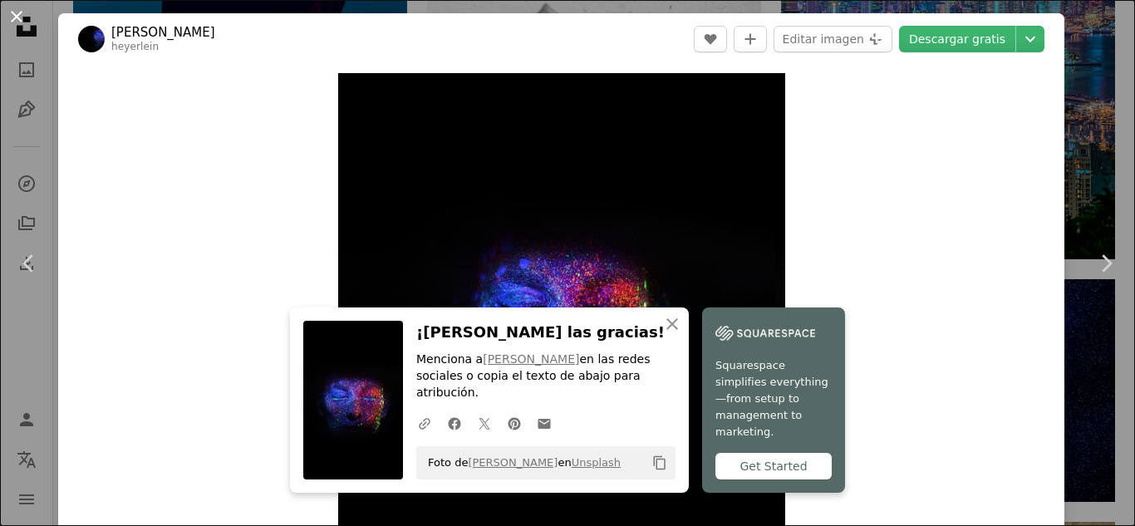
click at [13, 11] on button "An X shape" at bounding box center [17, 17] width 20 height 20
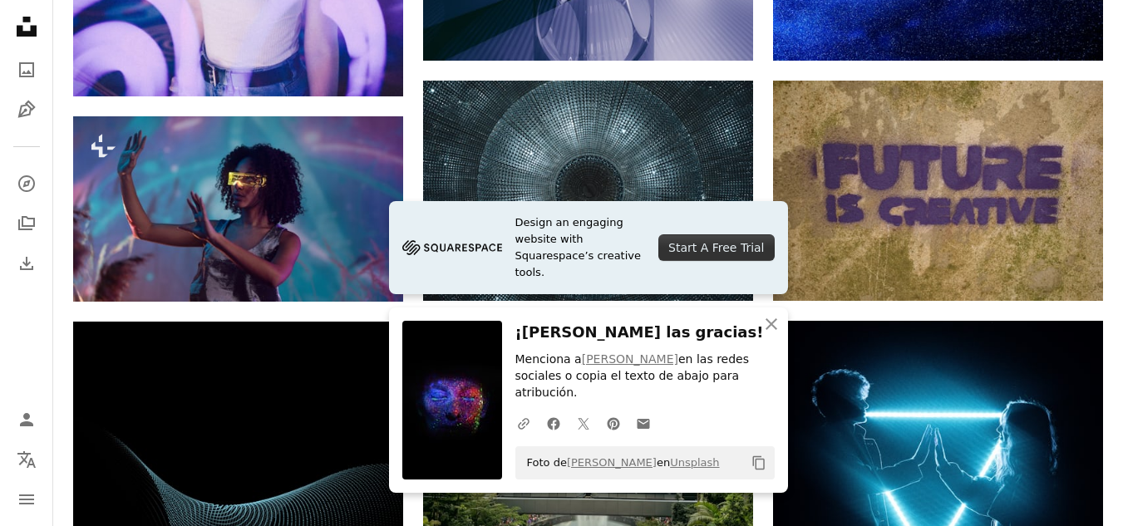
scroll to position [9559, 0]
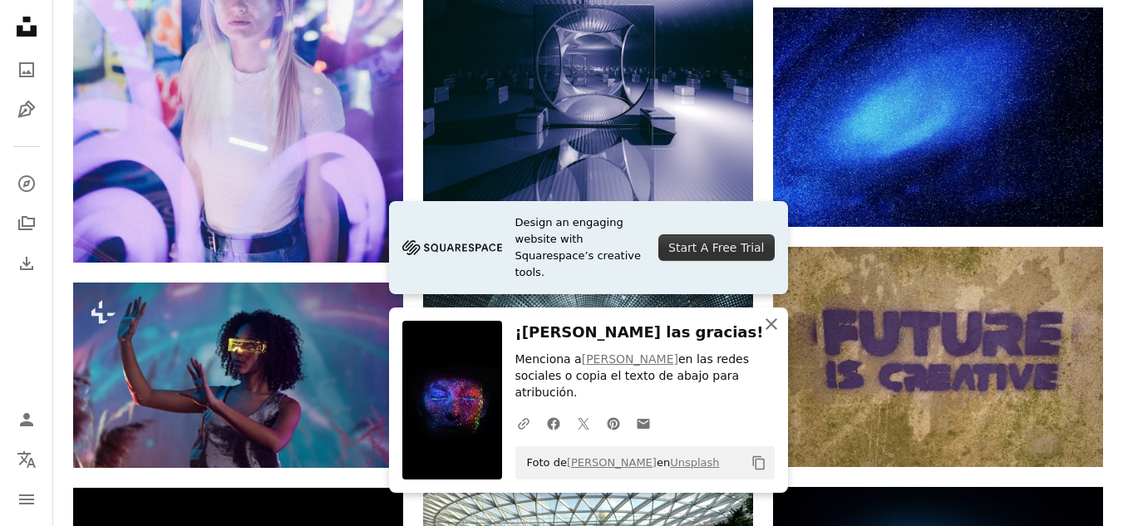
click at [775, 334] on icon "An X shape" at bounding box center [771, 324] width 20 height 20
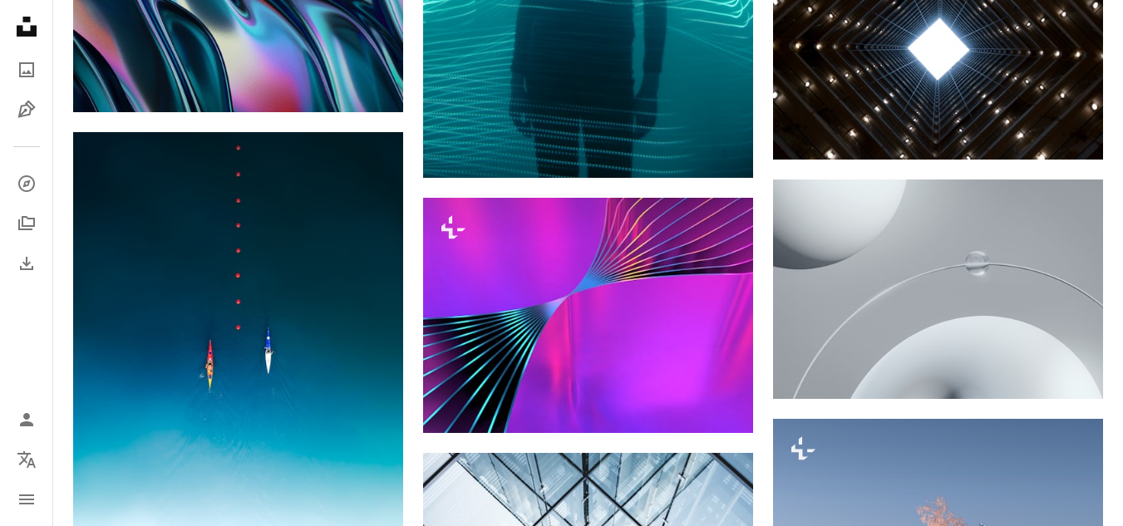
scroll to position [11554, 0]
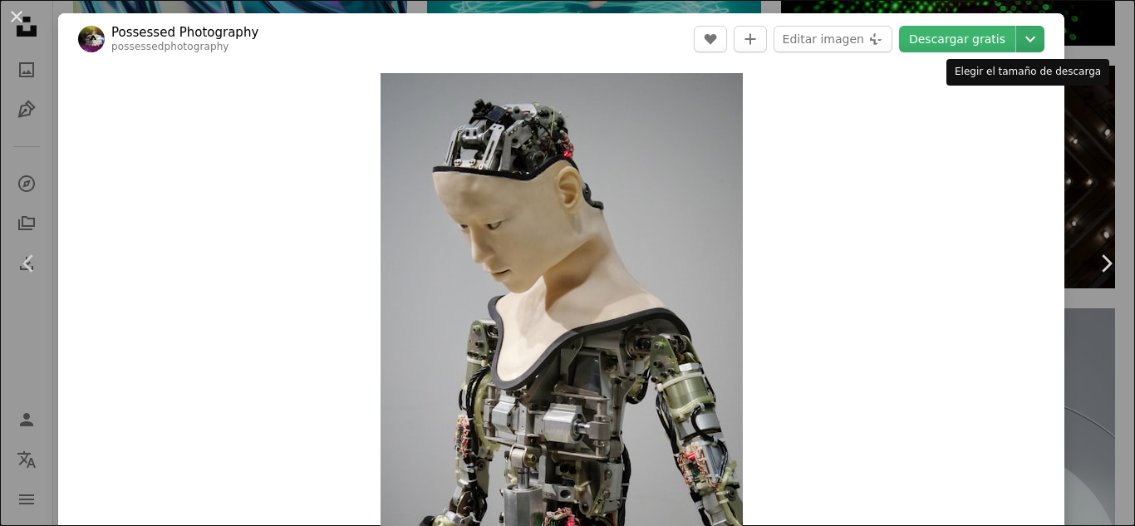
click at [1026, 42] on icon "Elegir el tamaño de descarga" at bounding box center [1031, 40] width 10 height 6
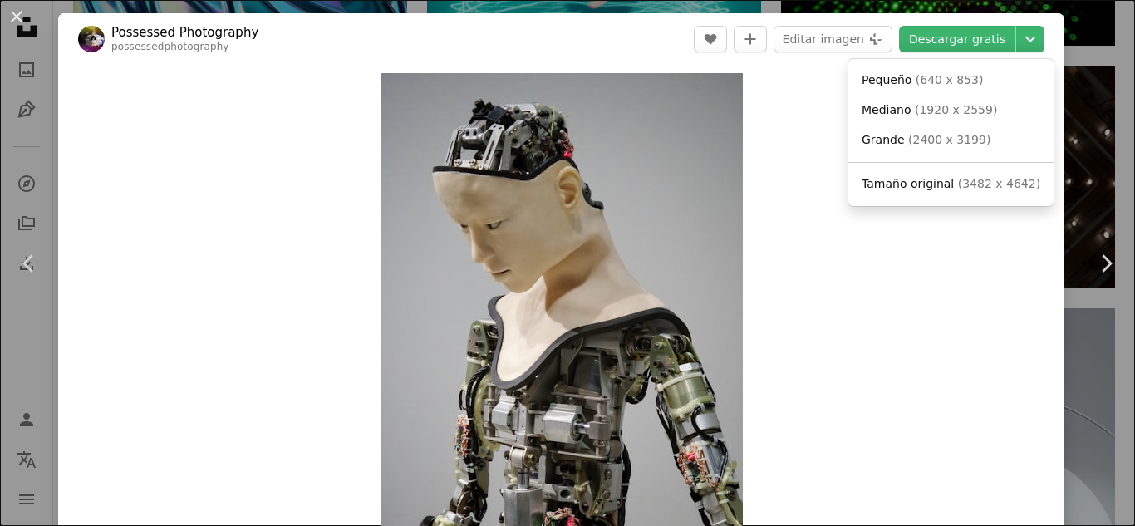
click at [17, 27] on dialog "An X shape Chevron left Chevron right Possessed Photography possessedphotograph…" at bounding box center [567, 263] width 1135 height 526
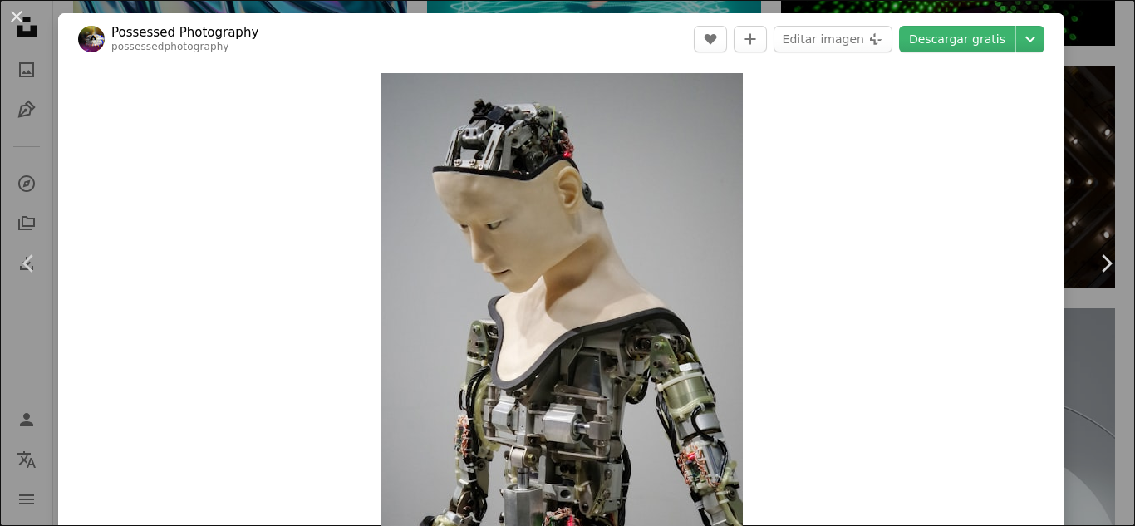
click at [14, 13] on button "An X shape" at bounding box center [17, 17] width 20 height 20
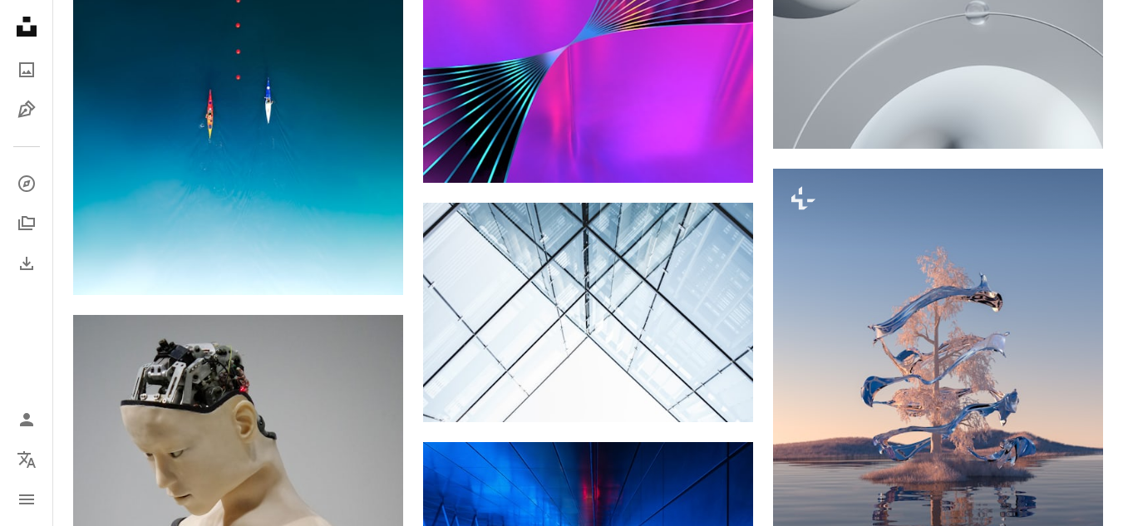
scroll to position [11803, 0]
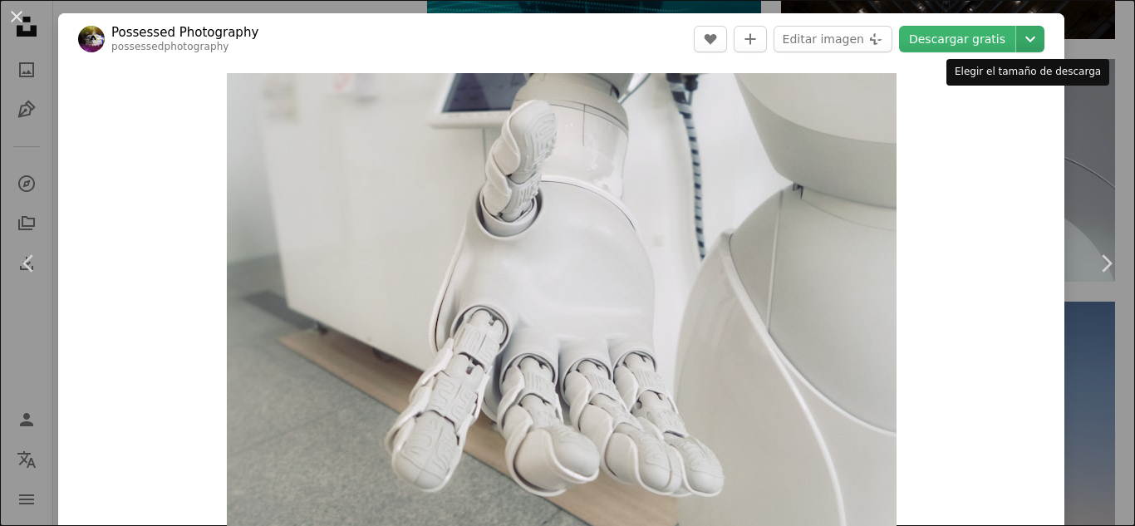
click at [1026, 37] on icon "Elegir el tamaño de descarga" at bounding box center [1031, 40] width 10 height 6
click at [17, 13] on dialog "An X shape Chevron left Chevron right Possessed Photography possessedphotograph…" at bounding box center [567, 263] width 1135 height 526
click at [17, 12] on button "An X shape" at bounding box center [17, 17] width 20 height 20
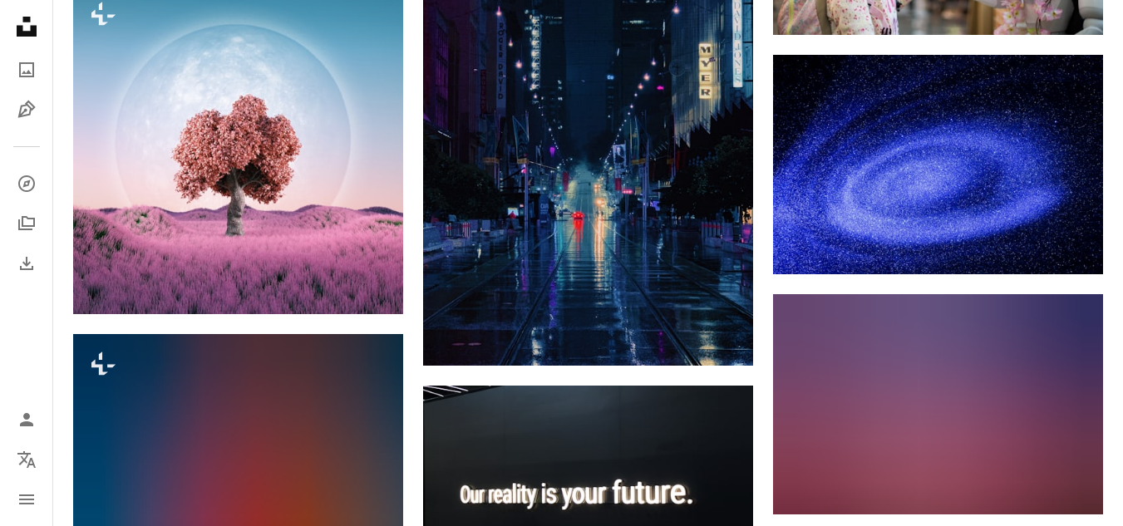
scroll to position [16043, 0]
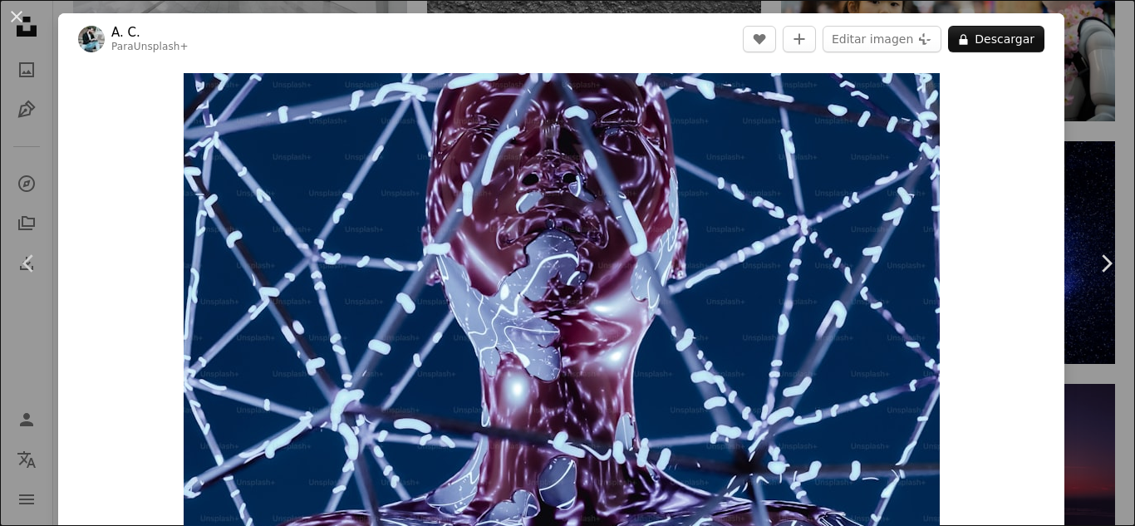
click at [20, 11] on button "An X shape" at bounding box center [17, 17] width 20 height 20
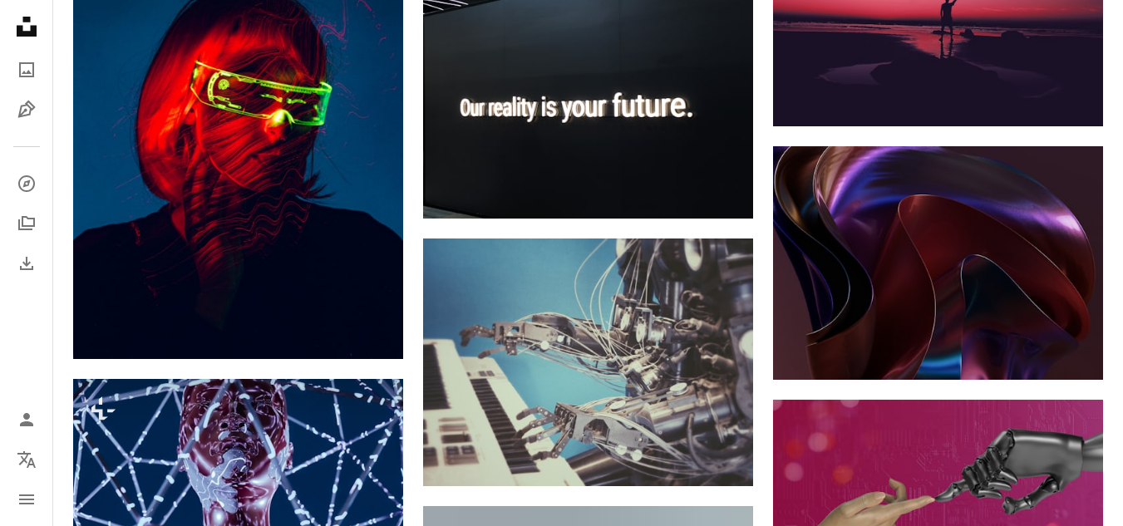
scroll to position [16375, 0]
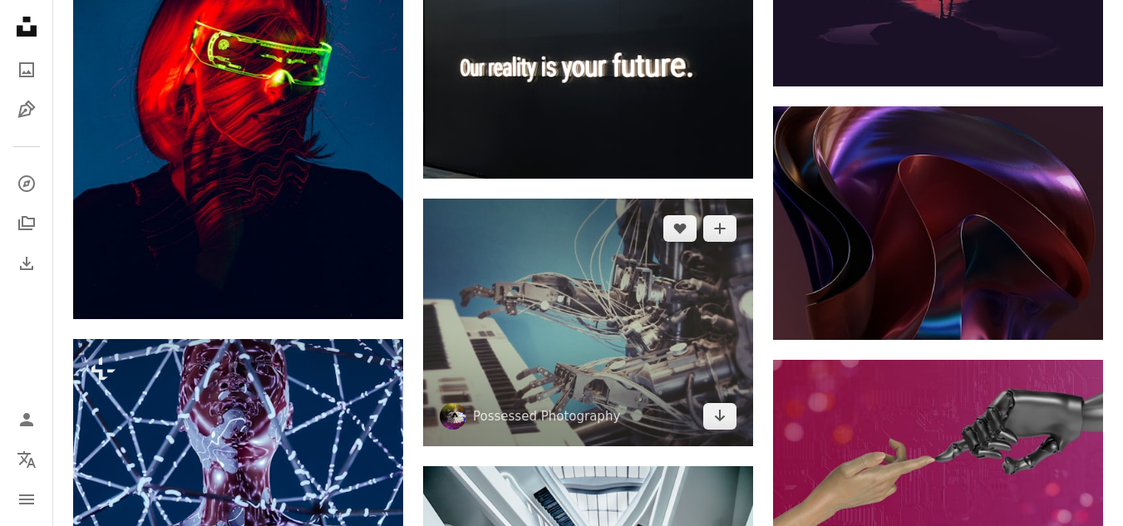
click at [616, 199] on img at bounding box center [588, 323] width 330 height 248
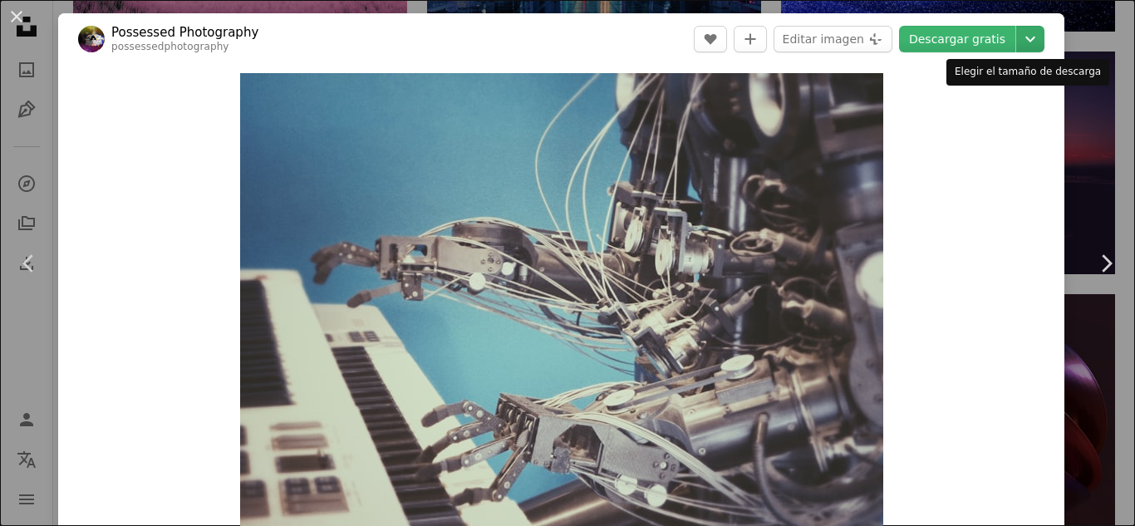
click at [1017, 37] on icon "Chevron down" at bounding box center [1030, 39] width 27 height 20
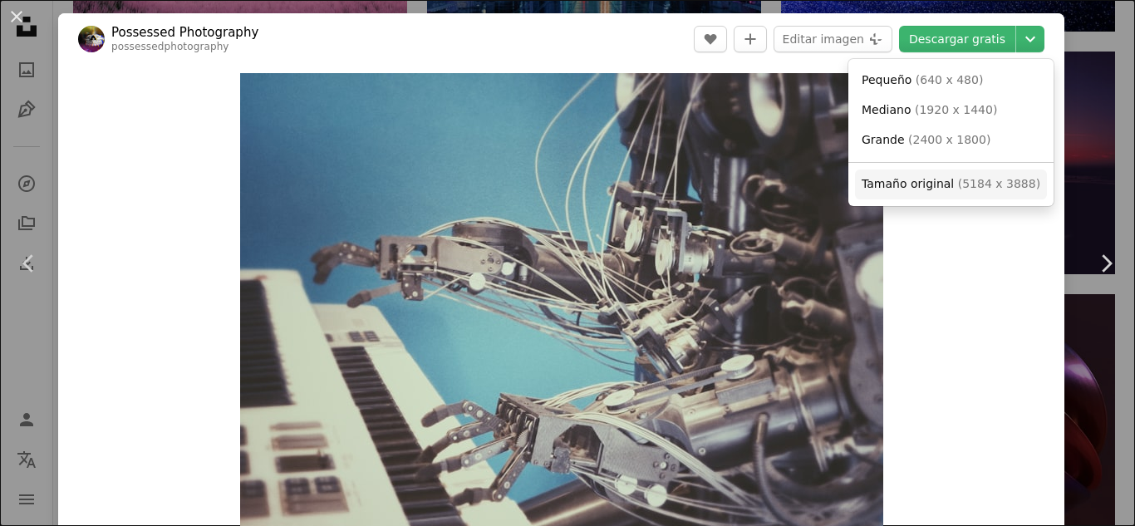
click at [984, 177] on span "( 5184 x 3888 )" at bounding box center [999, 183] width 82 height 13
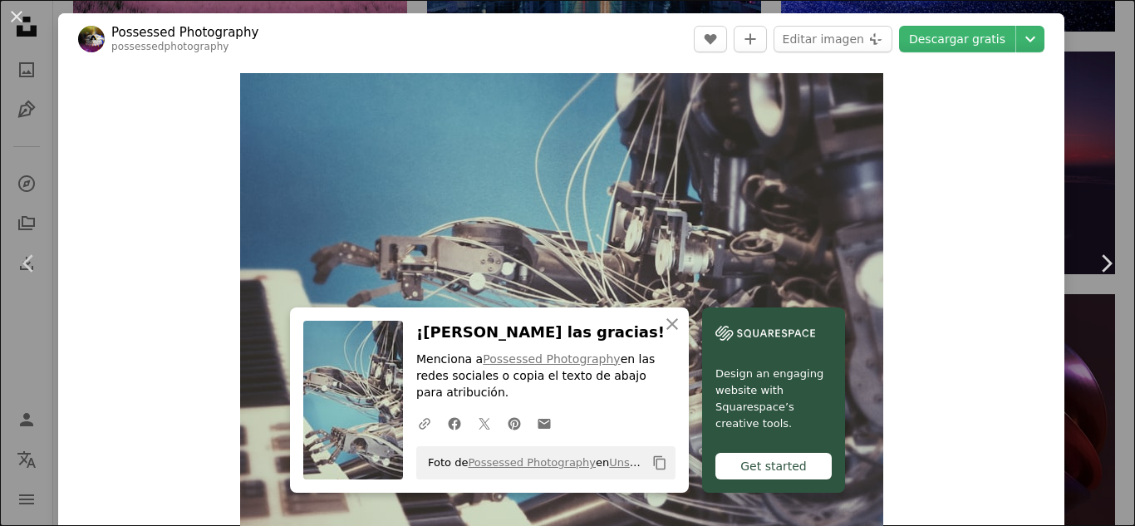
click at [17, 23] on button "An X shape" at bounding box center [17, 17] width 20 height 20
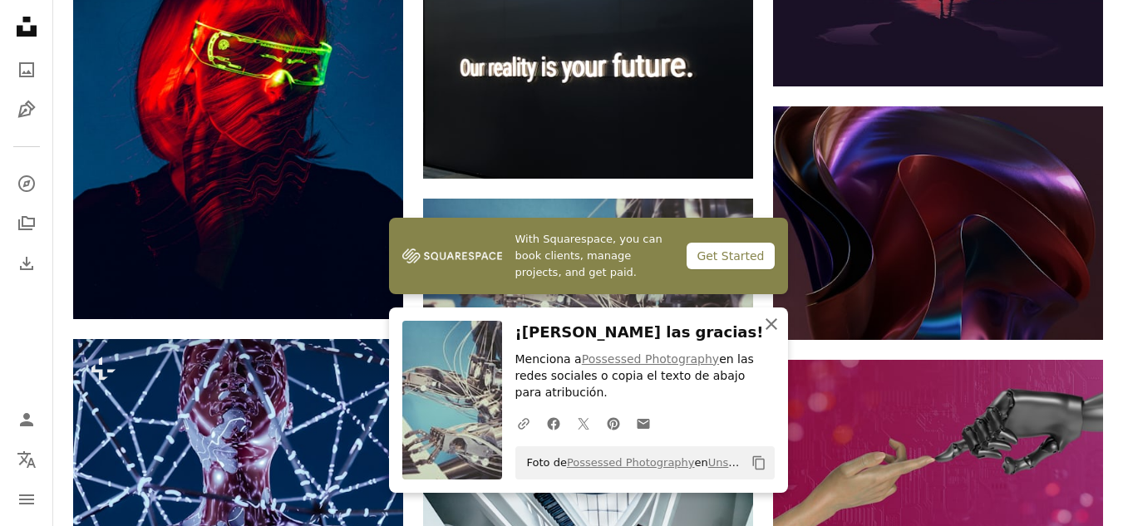
click at [771, 333] on icon "An X shape" at bounding box center [771, 324] width 20 height 20
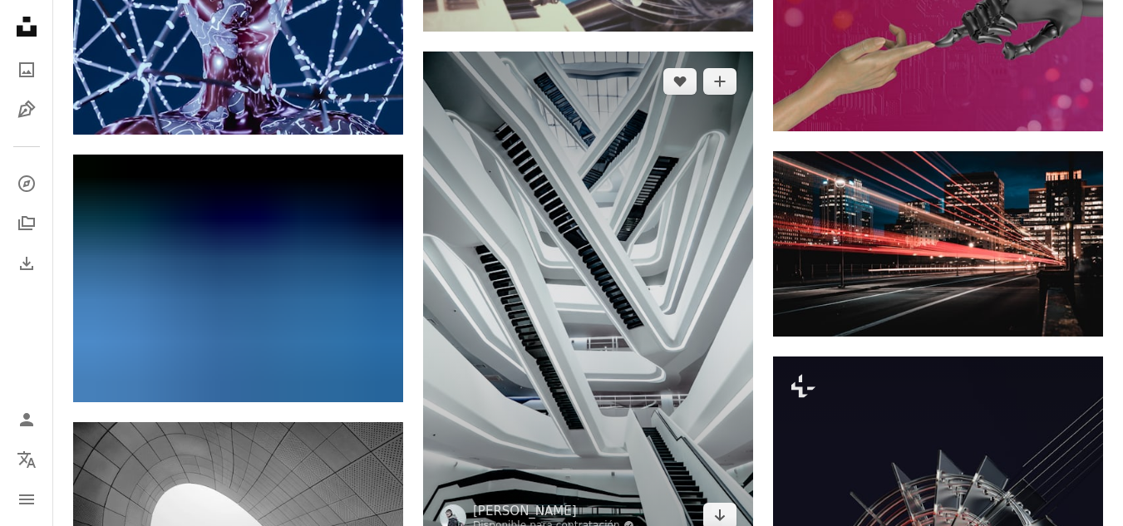
scroll to position [16791, 0]
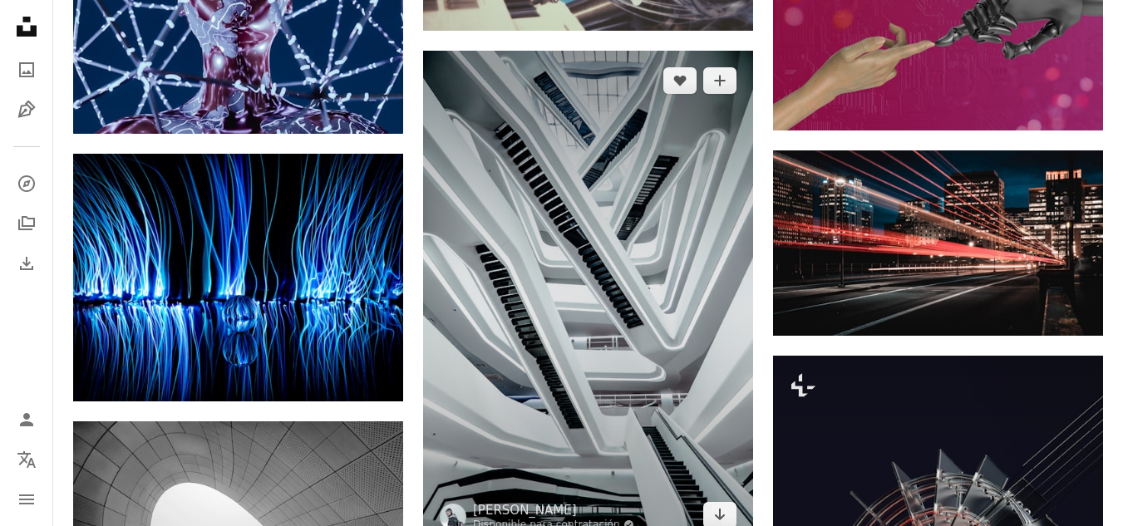
click at [626, 135] on img at bounding box center [588, 298] width 330 height 495
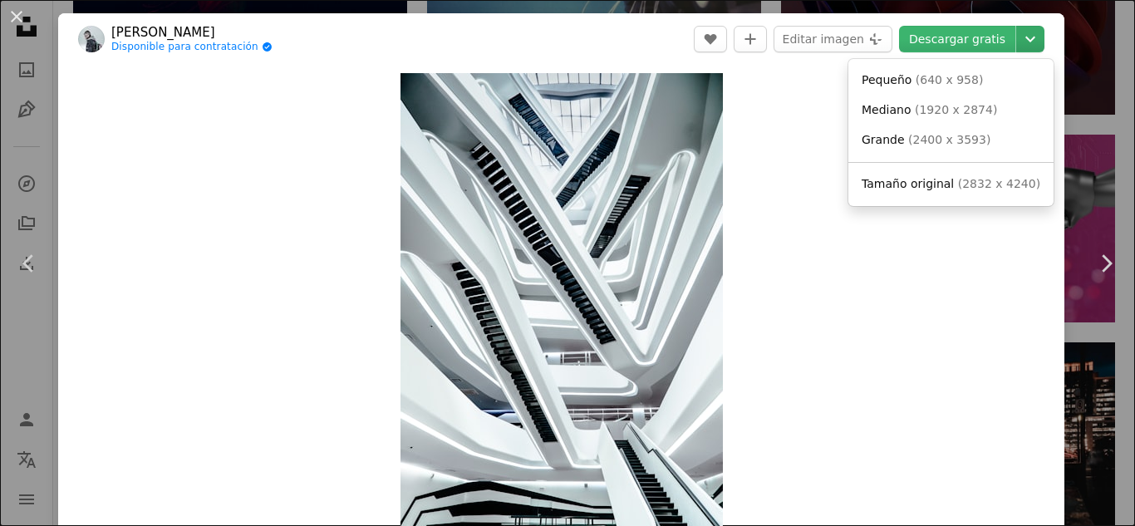
click at [1026, 39] on icon "Elegir el tamaño de descarga" at bounding box center [1031, 40] width 10 height 6
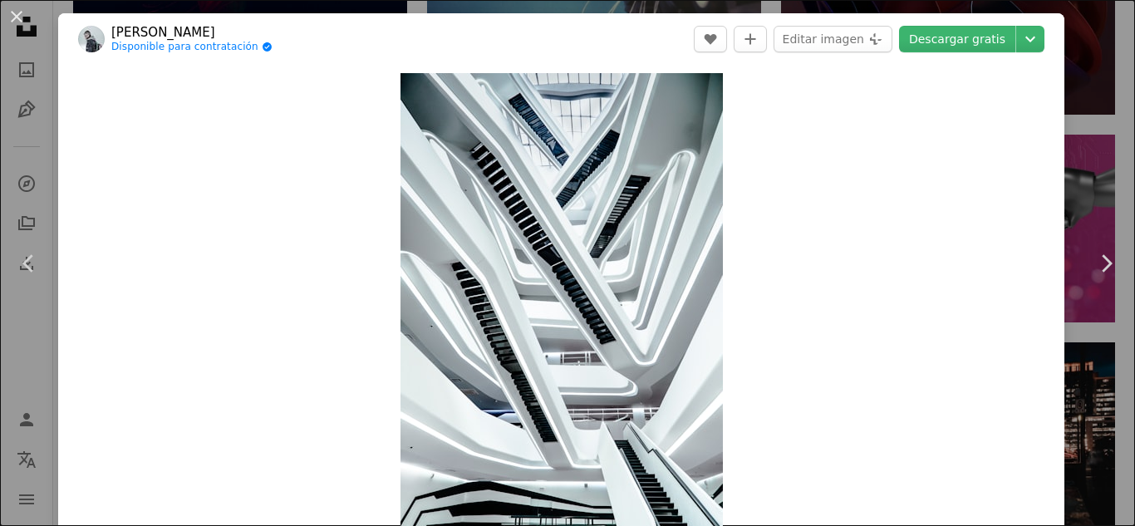
click at [17, 14] on dialog "An X shape Chevron left Chevron right Egor Vikhrev Disponible para contratación…" at bounding box center [567, 263] width 1135 height 526
click at [13, 12] on button "An X shape" at bounding box center [17, 17] width 20 height 20
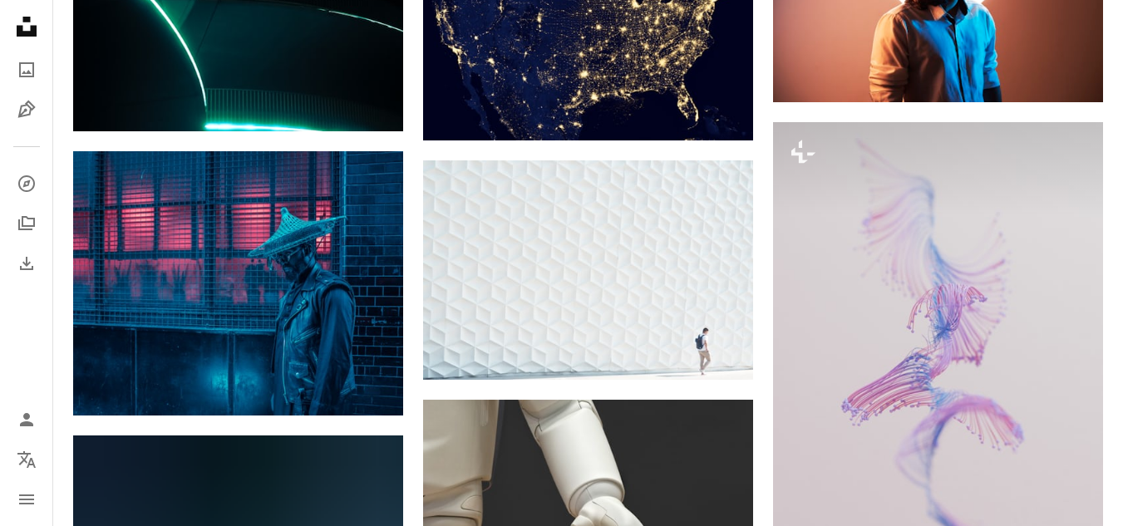
scroll to position [20115, 0]
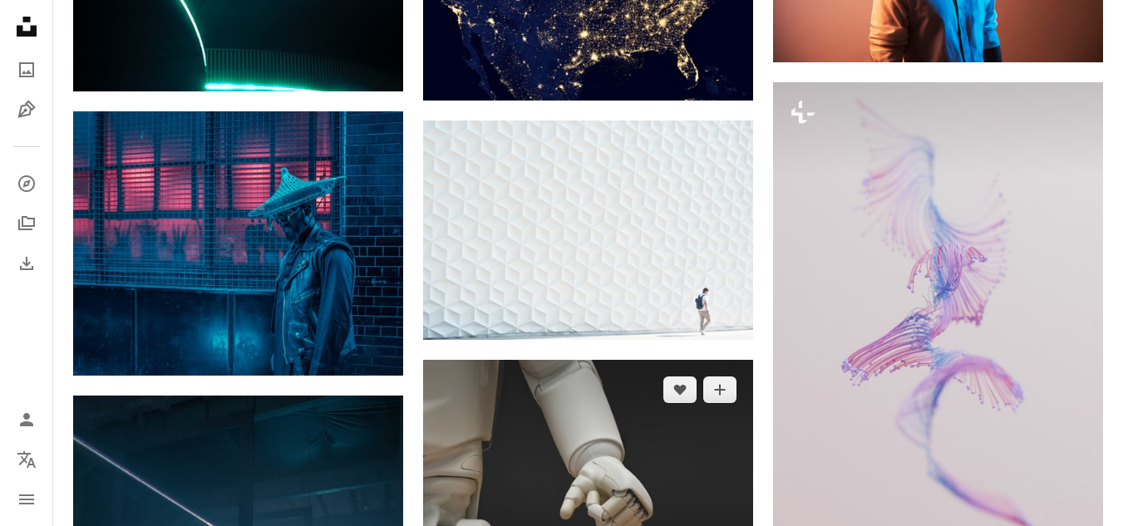
click at [564, 360] on img at bounding box center [588, 481] width 330 height 242
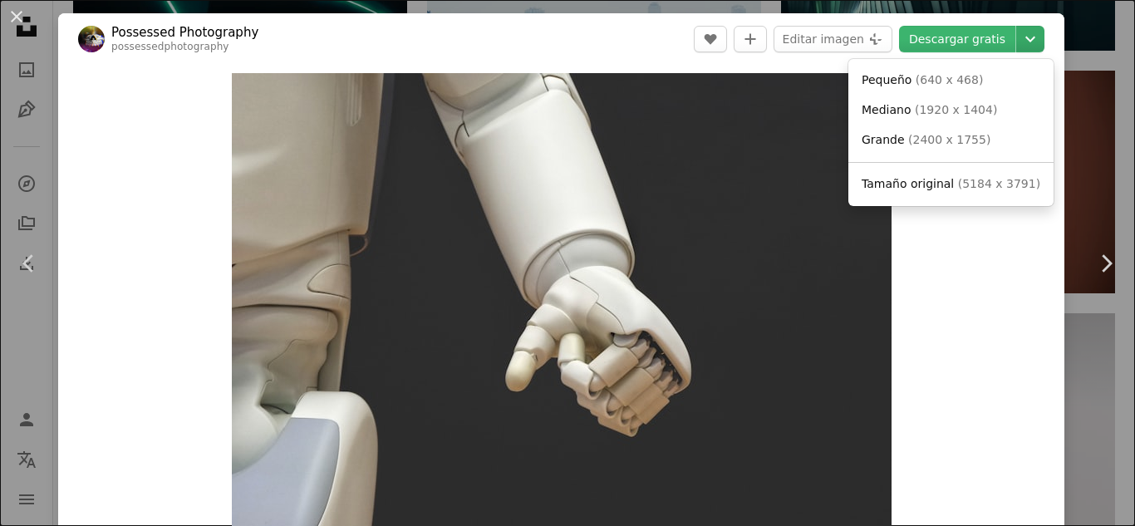
click at [1021, 45] on icon "Chevron down" at bounding box center [1030, 39] width 27 height 20
click at [991, 181] on span "( 5184 x 3791 )" at bounding box center [999, 183] width 82 height 13
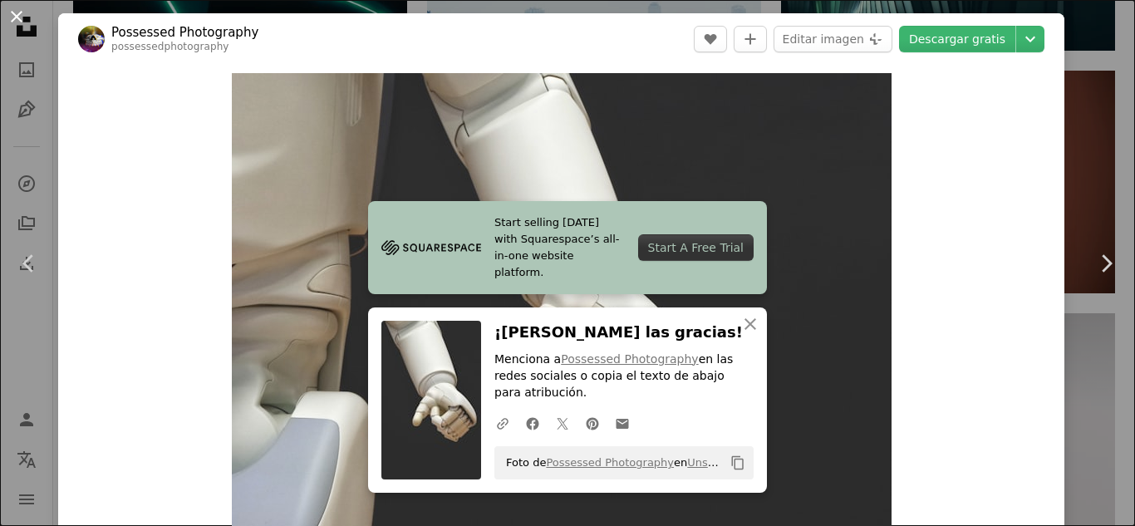
click at [21, 13] on button "An X shape" at bounding box center [17, 17] width 20 height 20
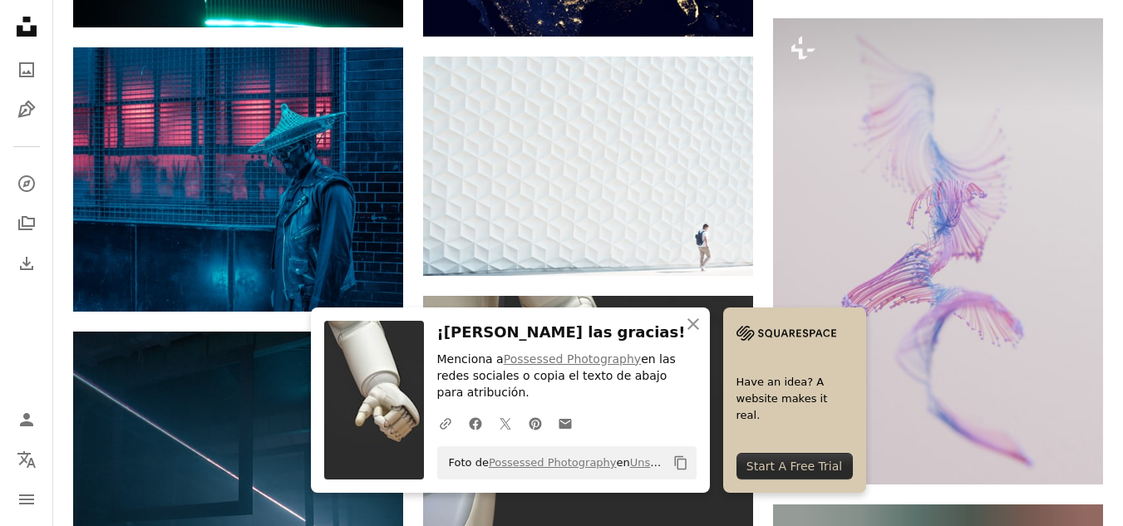
scroll to position [20199, 0]
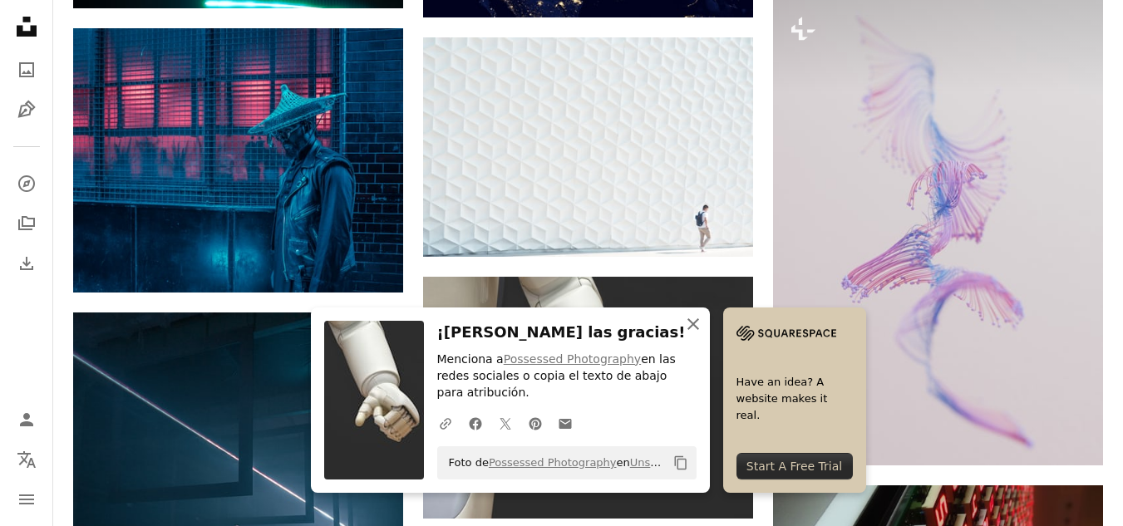
click at [703, 334] on icon "An X shape" at bounding box center [693, 324] width 20 height 20
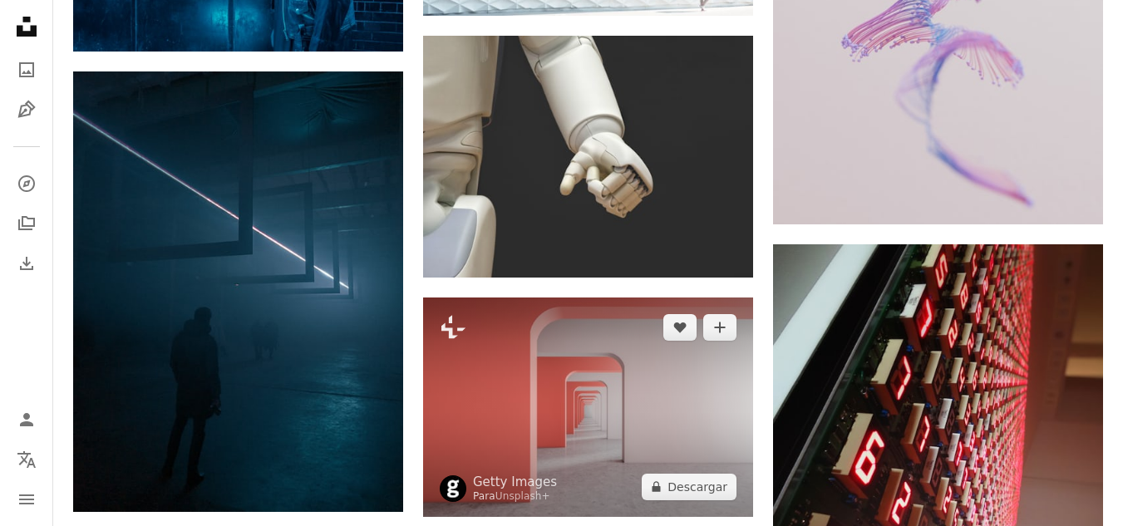
scroll to position [20282, 0]
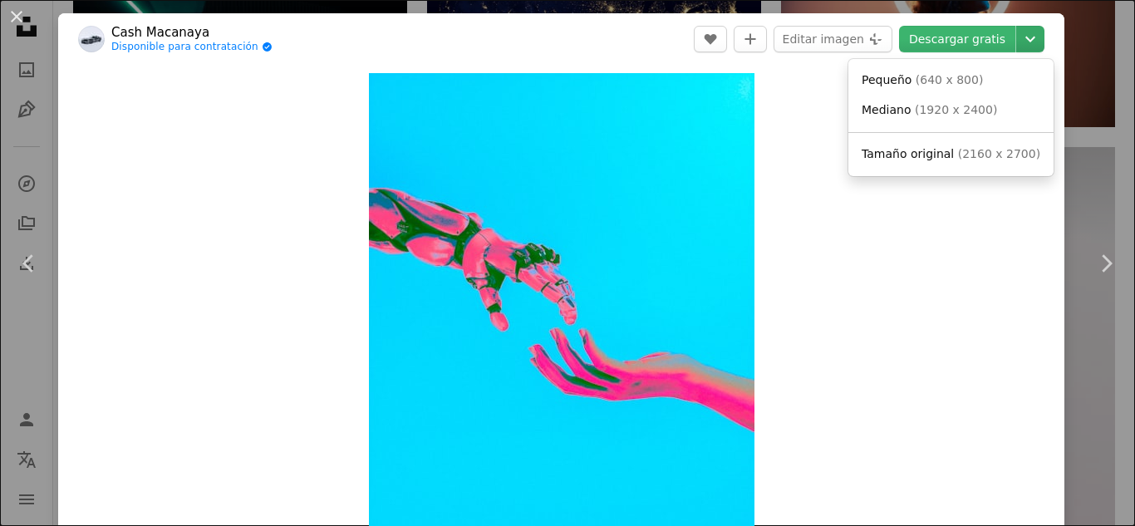
click at [1023, 30] on icon "Chevron down" at bounding box center [1030, 39] width 27 height 20
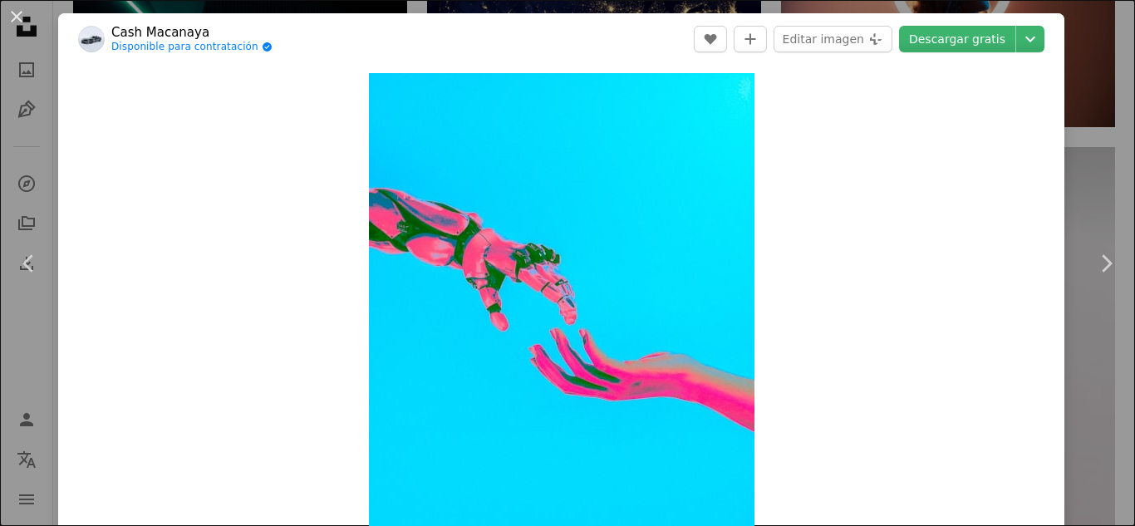
click at [15, 17] on dialog "An X shape Chevron left Chevron right Cash Macanaya Disponible para contratació…" at bounding box center [567, 263] width 1135 height 526
click at [16, 10] on button "An X shape" at bounding box center [17, 17] width 20 height 20
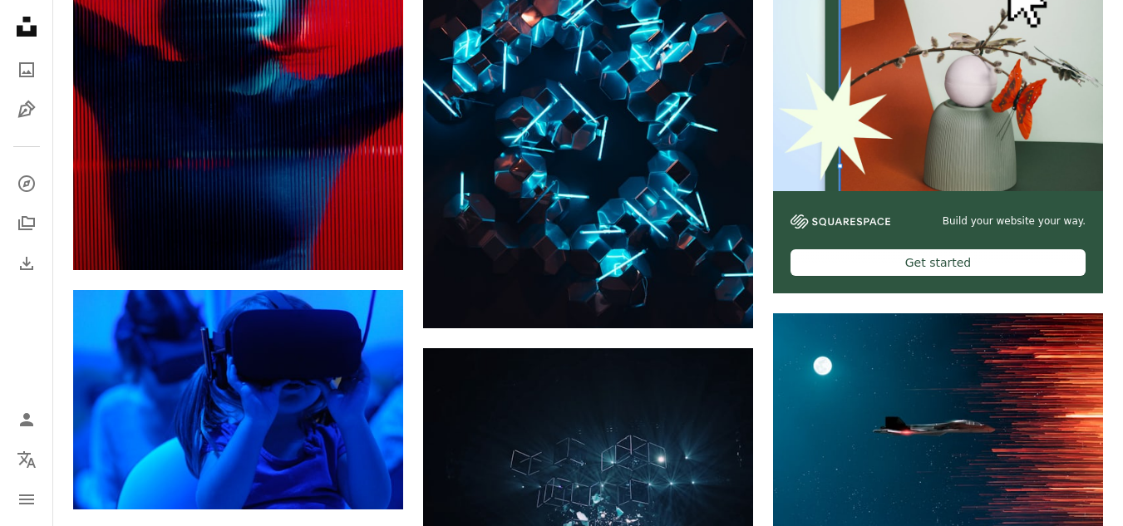
scroll to position [5486, 0]
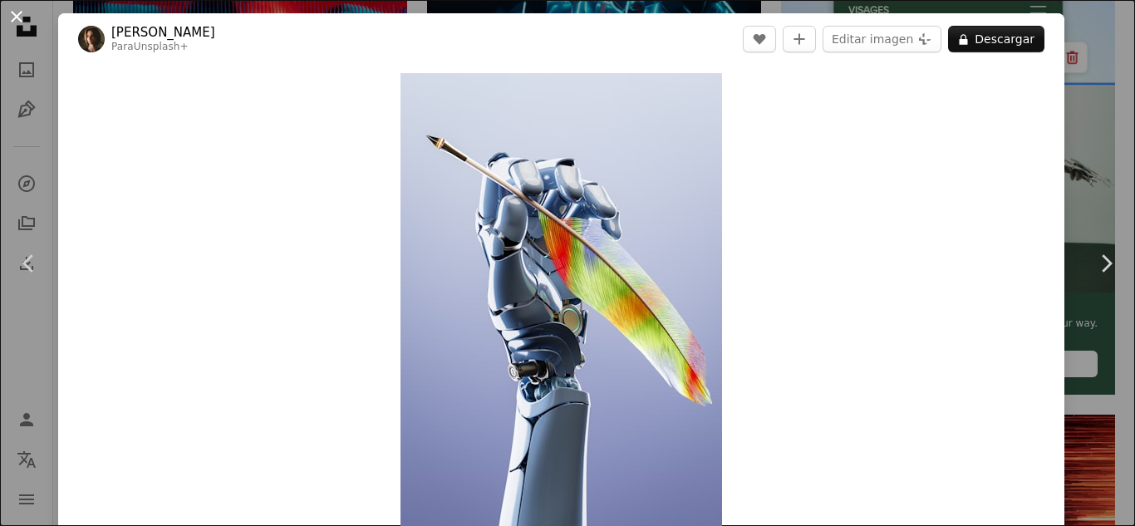
click at [17, 7] on button "An X shape" at bounding box center [17, 17] width 20 height 20
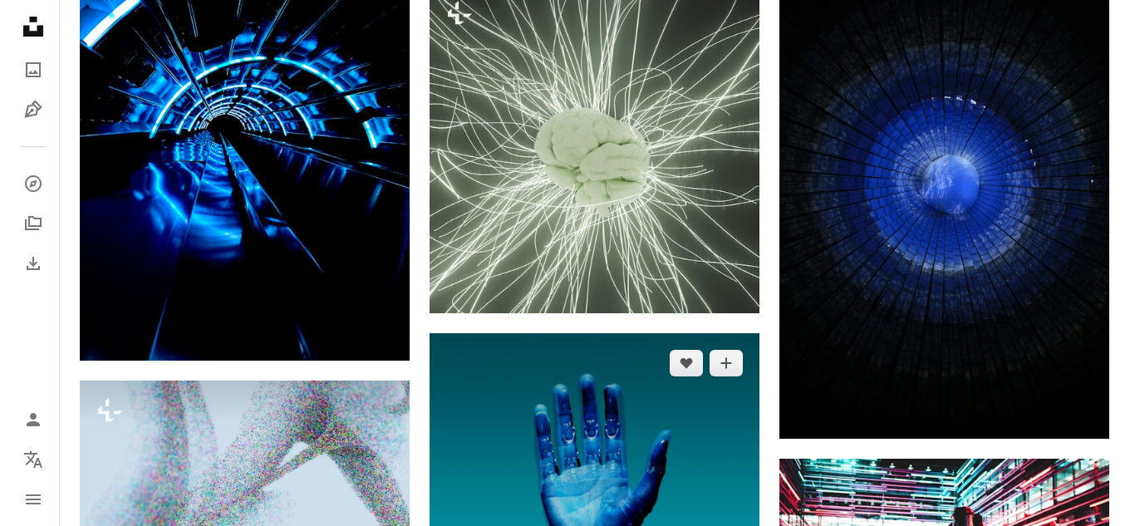
scroll to position [6733, 0]
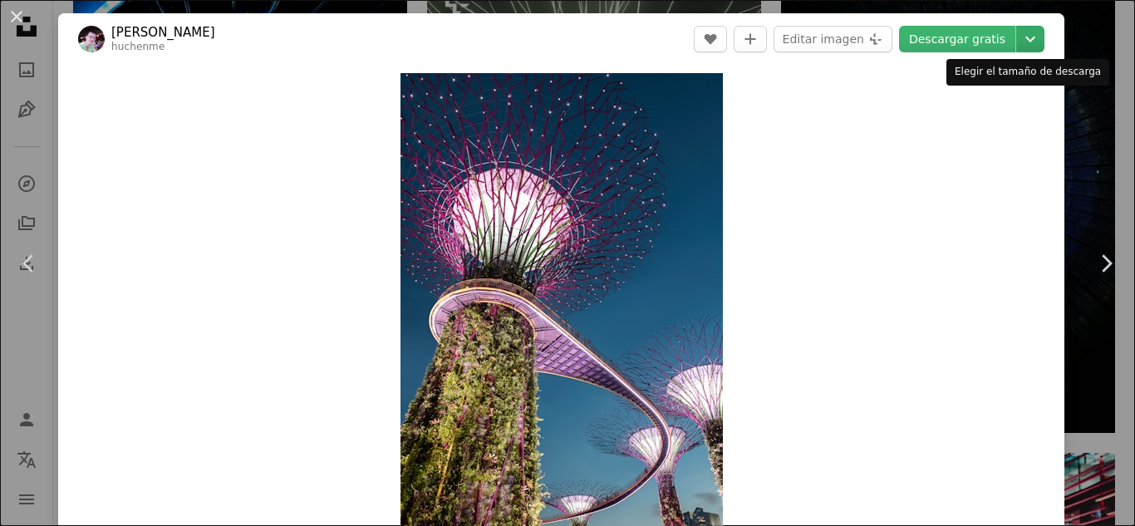
click at [1020, 42] on icon "Chevron down" at bounding box center [1030, 39] width 27 height 20
click at [1026, 41] on icon "Elegir el tamaño de descarga" at bounding box center [1031, 40] width 10 height 6
drag, startPoint x: 397, startPoint y: 0, endPoint x: 277, endPoint y: 129, distance: 176.4
click at [277, 129] on div "Zoom in" at bounding box center [561, 315] width 1007 height 500
click at [973, 263] on div "Zoom in" at bounding box center [561, 315] width 1007 height 500
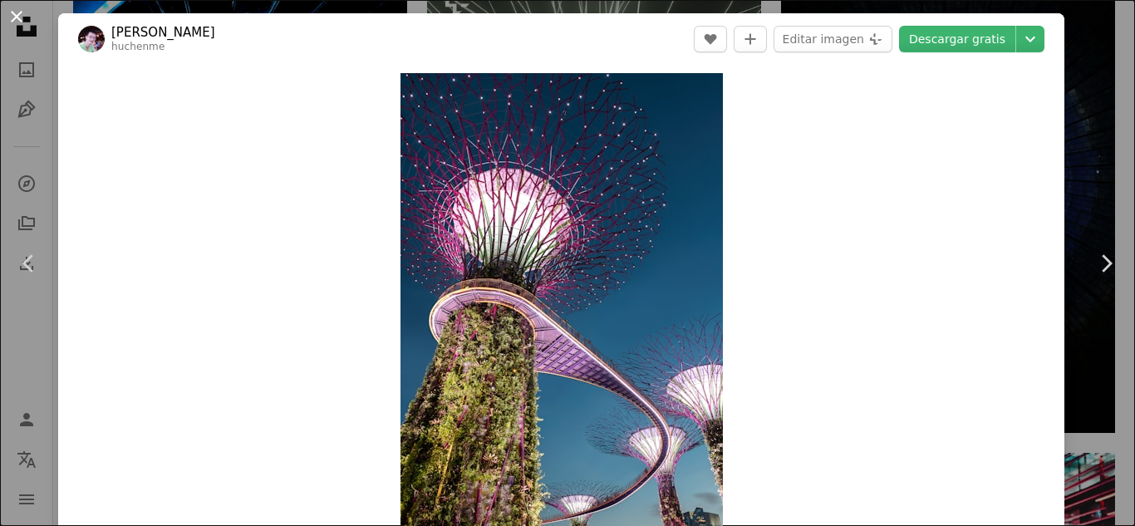
click at [15, 17] on button "An X shape" at bounding box center [17, 17] width 20 height 20
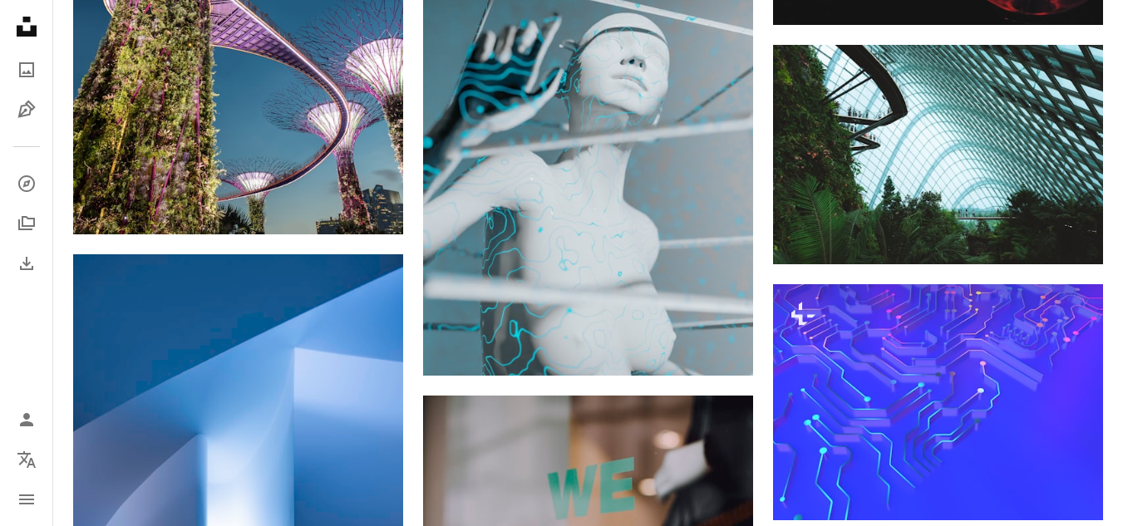
scroll to position [7564, 0]
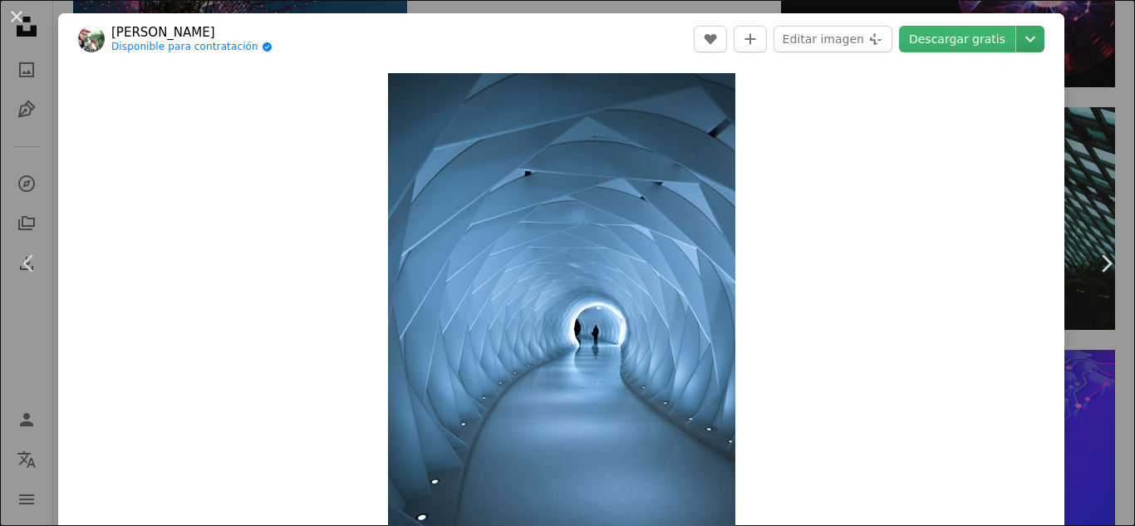
click at [1019, 38] on icon "Chevron down" at bounding box center [1030, 39] width 27 height 20
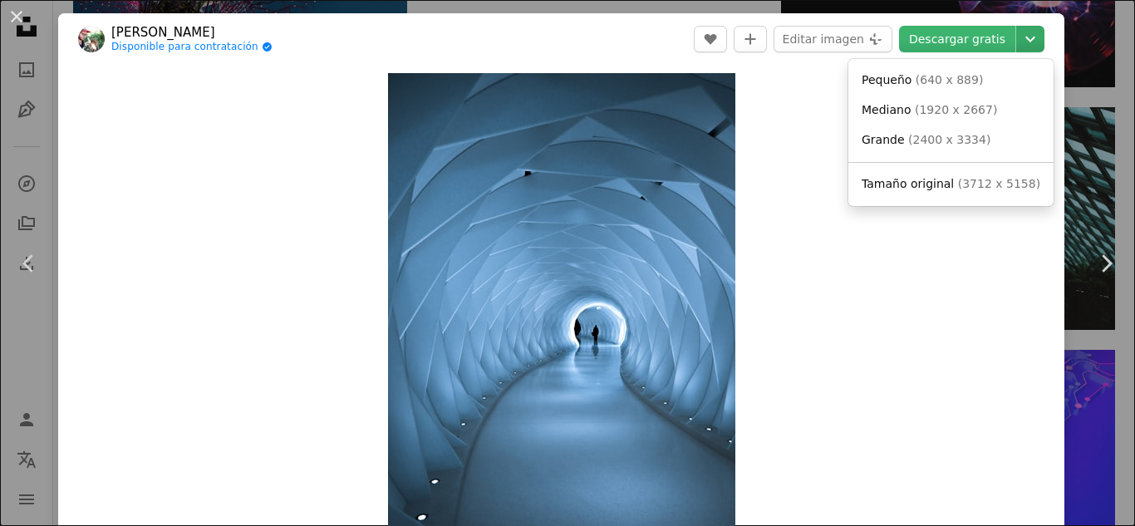
click at [1019, 38] on icon "Chevron down" at bounding box center [1030, 39] width 27 height 20
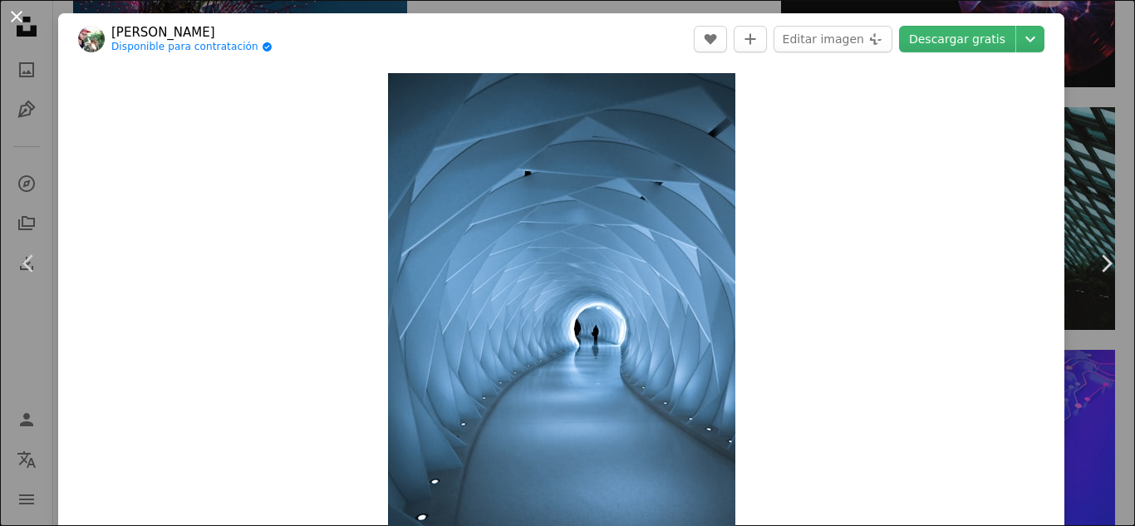
click at [15, 9] on button "An X shape" at bounding box center [17, 17] width 20 height 20
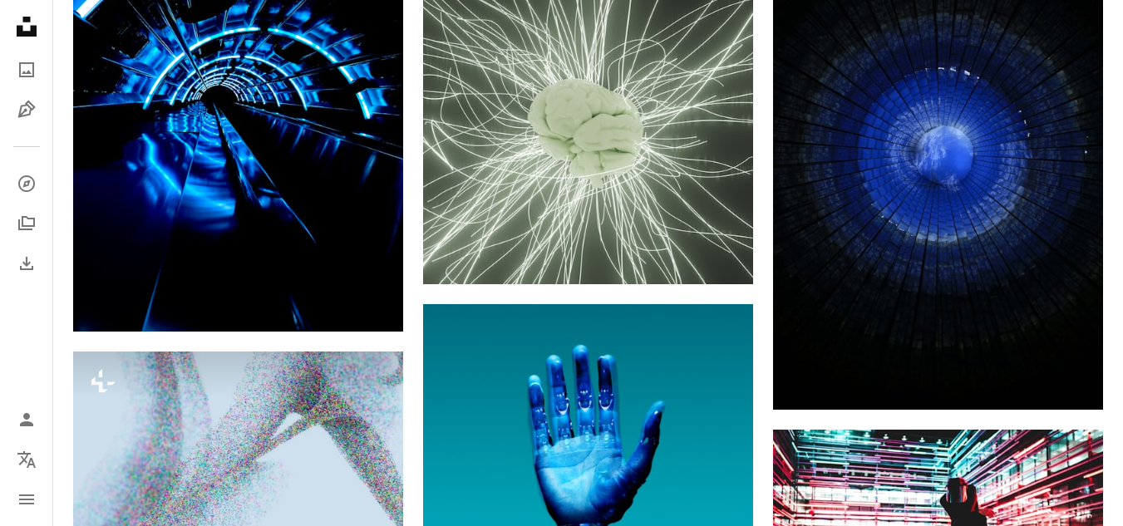
scroll to position [6650, 0]
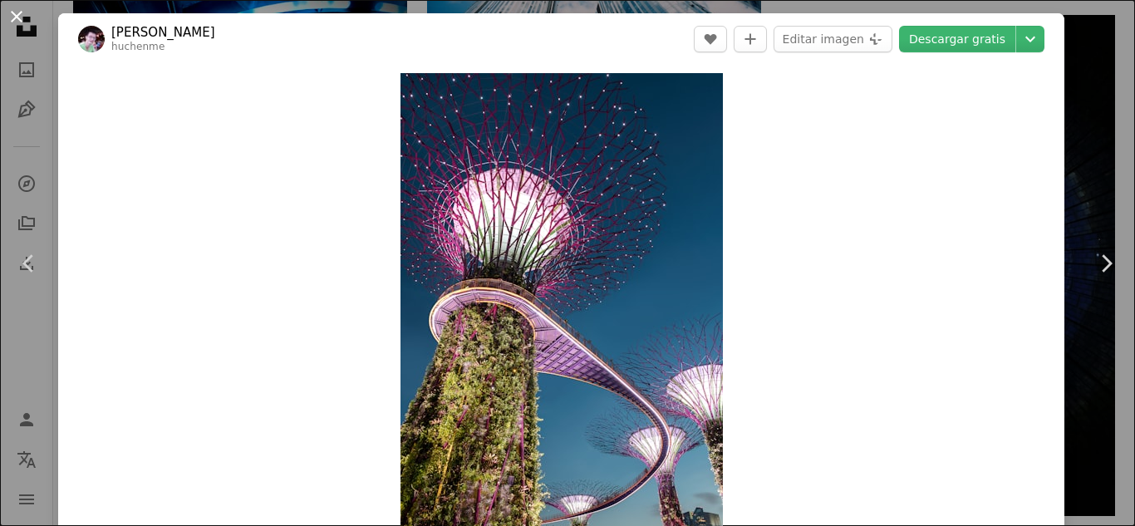
click at [14, 16] on button "An X shape" at bounding box center [17, 17] width 20 height 20
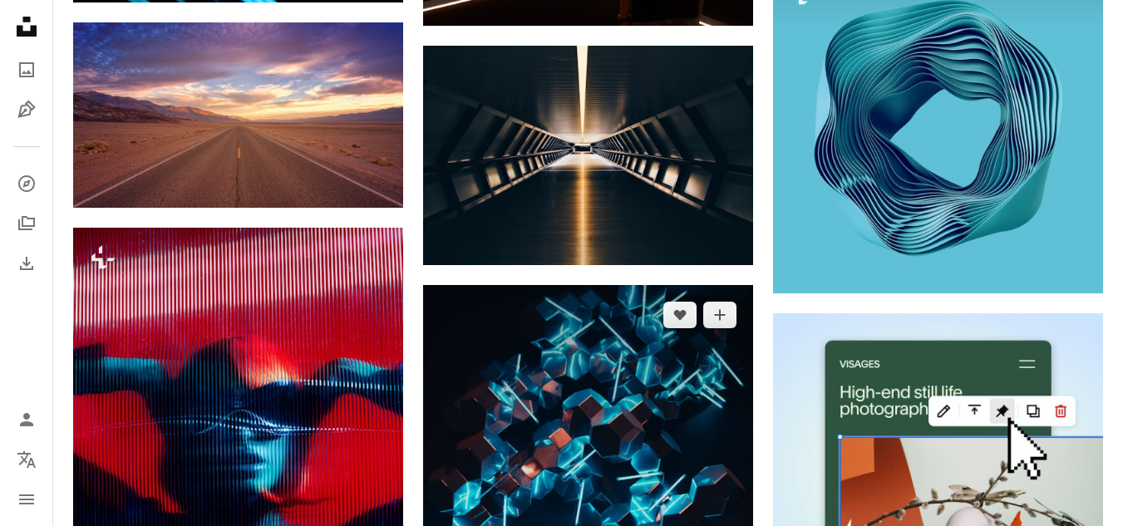
scroll to position [5070, 0]
